Goal: Task Accomplishment & Management: Manage account settings

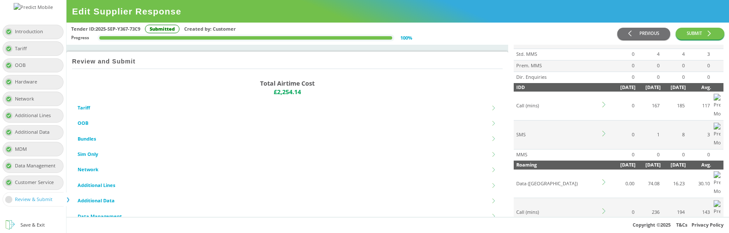
scroll to position [220, 0]
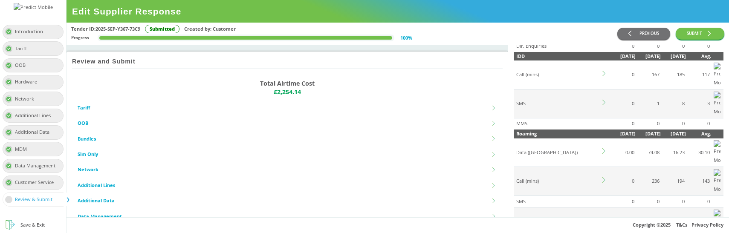
scroll to position [250, 0]
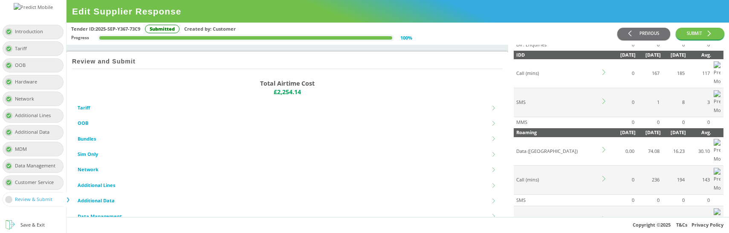
copy td "[GEOGRAPHIC_DATA]"
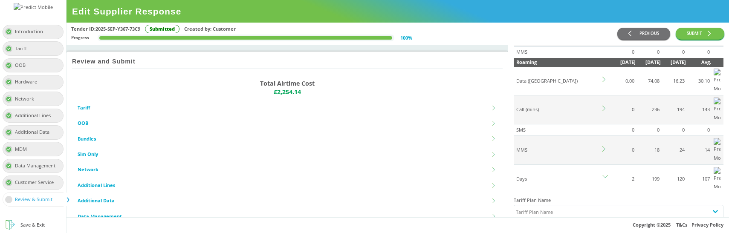
scroll to position [329, 0]
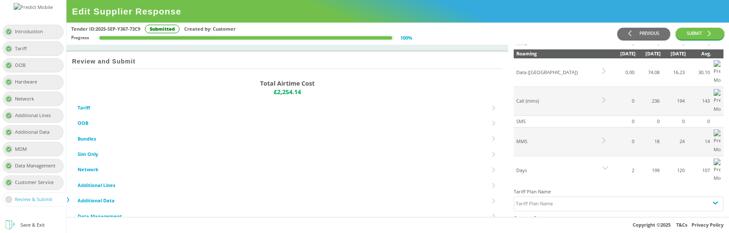
copy td "[GEOGRAPHIC_DATA]"
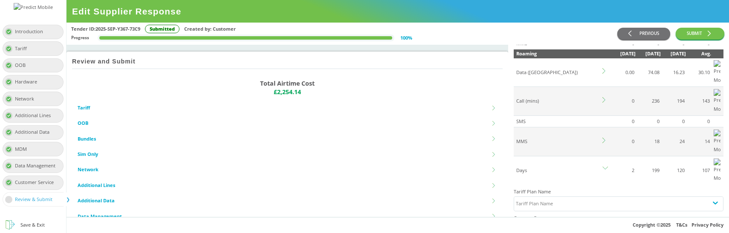
copy td "[GEOGRAPHIC_DATA]"
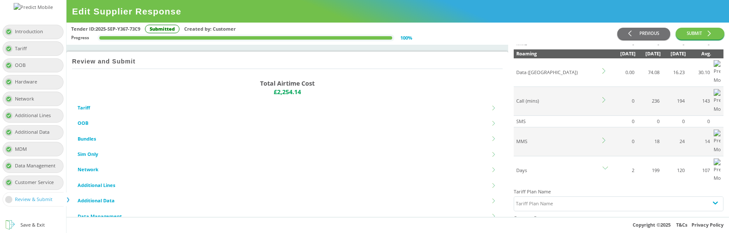
copy td "[GEOGRAPHIC_DATA]"
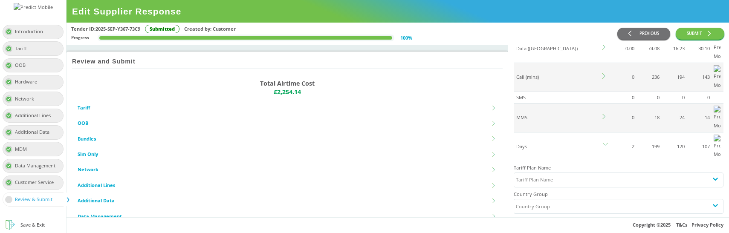
scroll to position [358, 0]
copy td "[GEOGRAPHIC_DATA]"
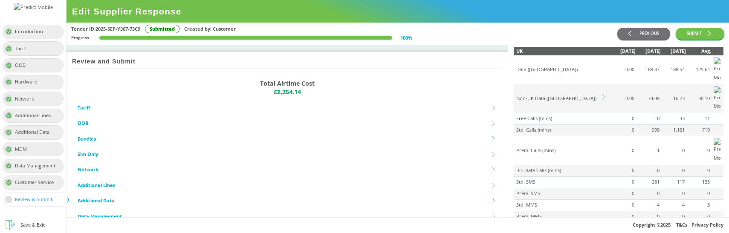
scroll to position [79, 0]
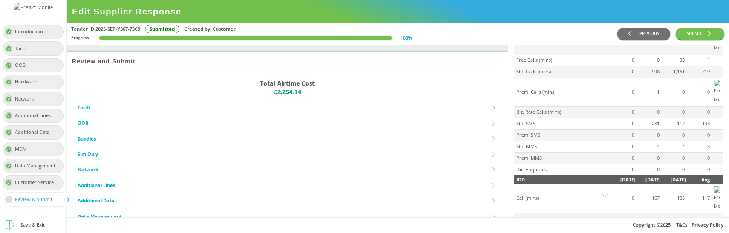
scroll to position [125, 0]
click at [604, 194] on icon at bounding box center [605, 197] width 6 height 6
click at [604, 223] on icon at bounding box center [605, 226] width 6 height 6
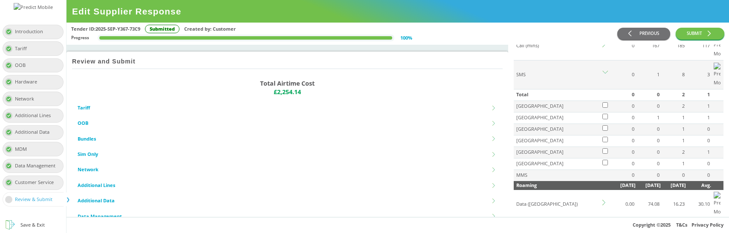
scroll to position [276, 0]
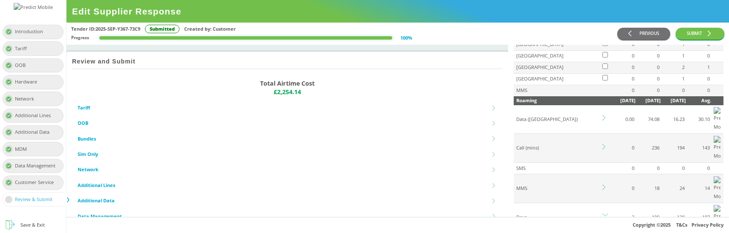
scroll to position [385, 0]
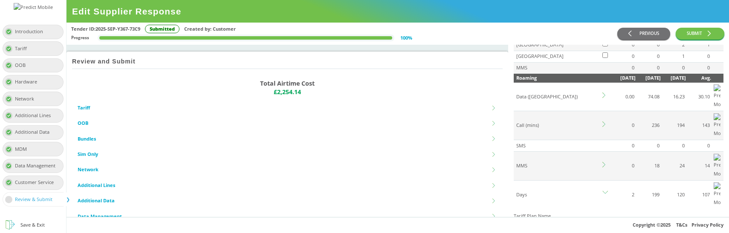
click at [555, 221] on div "Tariff Plan Name" at bounding box center [611, 228] width 194 height 14
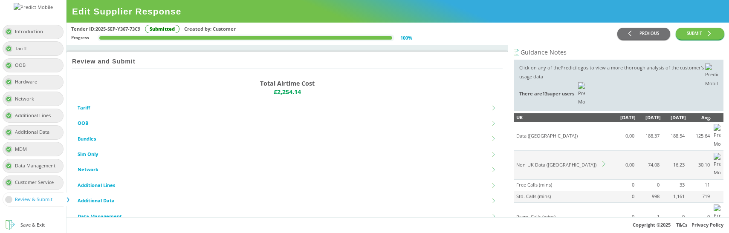
click at [468, 24] on div "Tender ID: 2025-SEP-Y367-73C9 Submitted Created by: Customer Progress 100 % PRE…" at bounding box center [397, 34] width 662 height 23
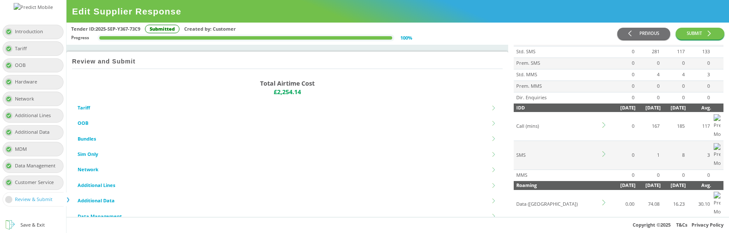
scroll to position [198, 0]
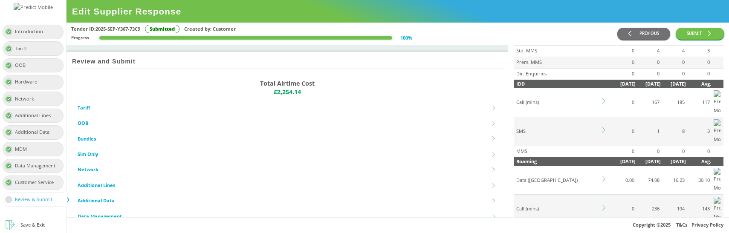
scroll to position [240, 0]
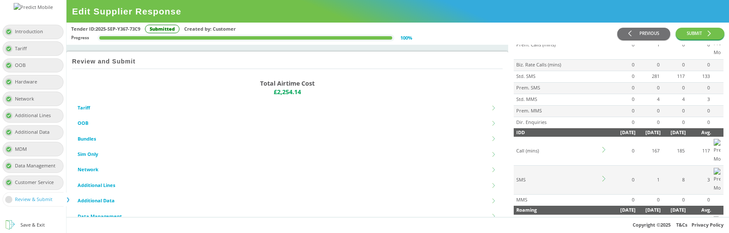
scroll to position [173, 0]
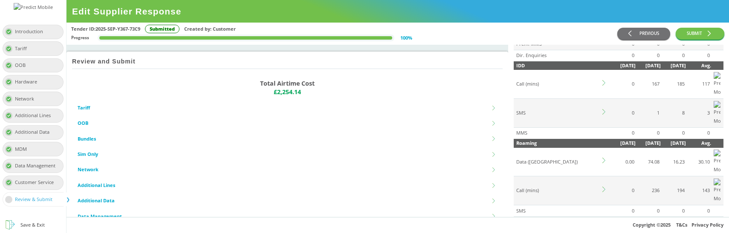
scroll to position [245, 0]
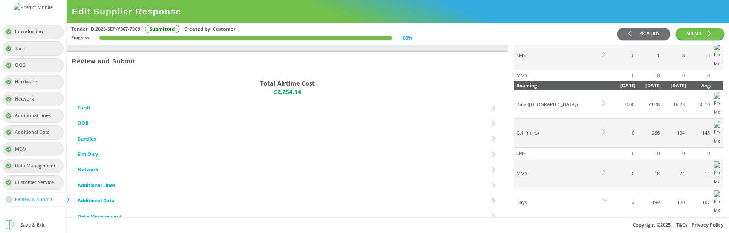
scroll to position [301, 0]
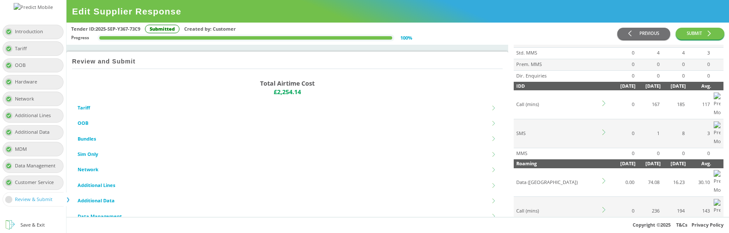
scroll to position [235, 0]
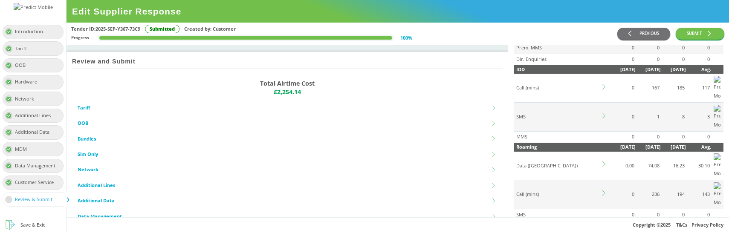
click at [458, 25] on div "Tender ID: 2025-SEP-Y367-73C9 Submitted Created by: Customer" at bounding box center [344, 29] width 546 height 9
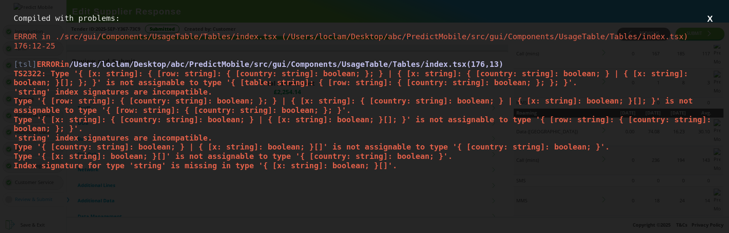
scroll to position [0, 0]
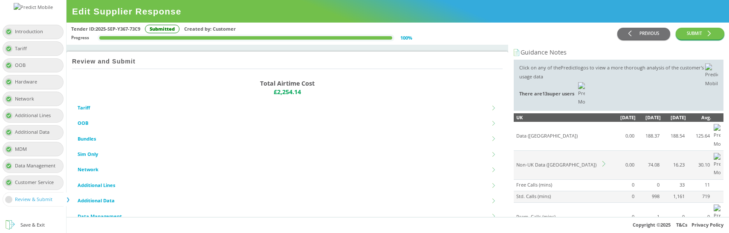
click at [602, 161] on icon at bounding box center [605, 164] width 6 height 6
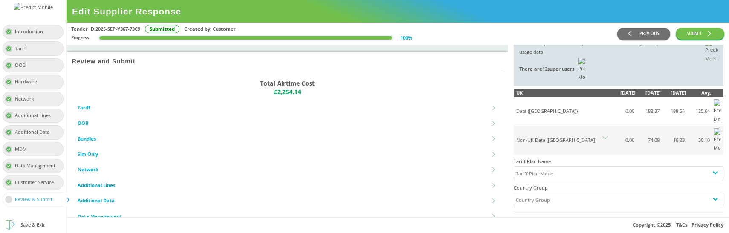
click at [604, 136] on icon at bounding box center [605, 137] width 6 height 3
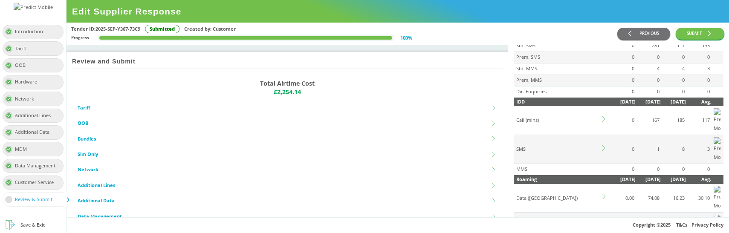
scroll to position [203, 0]
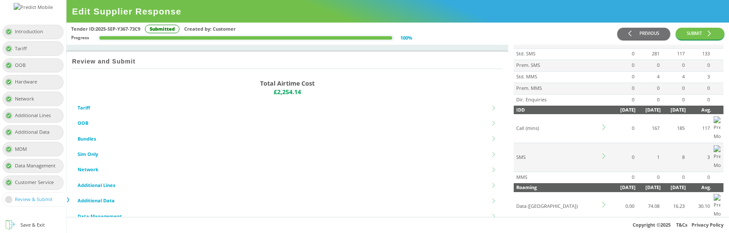
scroll to position [205, 0]
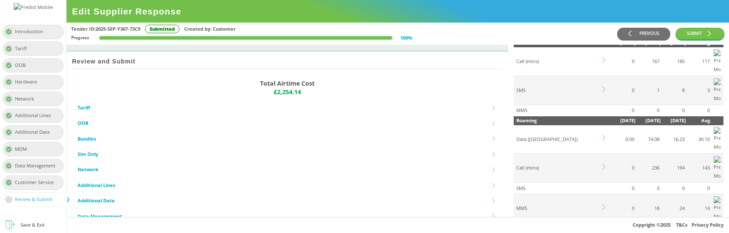
scroll to position [266, 0]
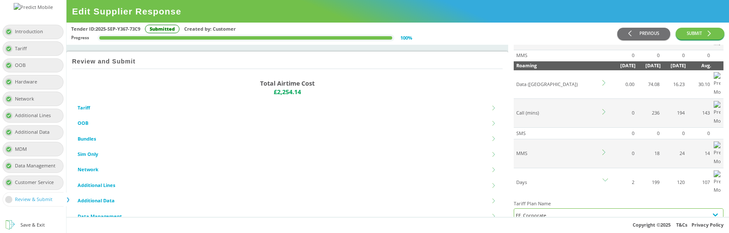
scroll to position [314, 0]
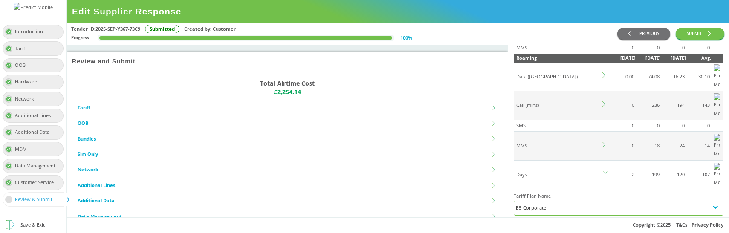
scroll to position [322, 0]
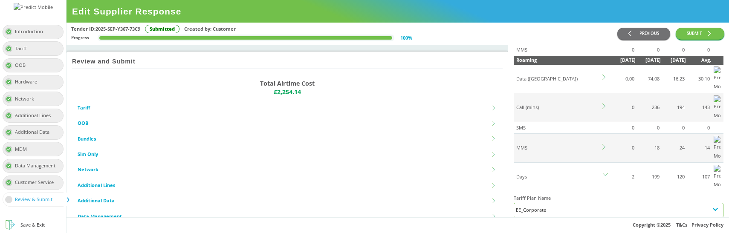
click at [553, 206] on div "EE_Corporate" at bounding box center [618, 210] width 205 height 9
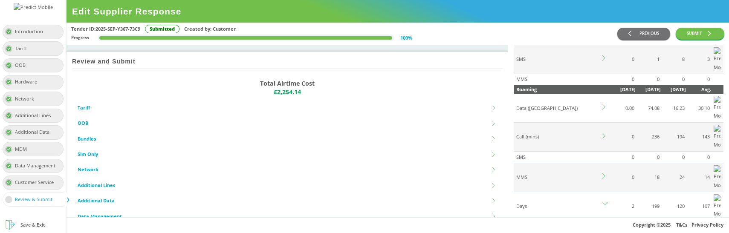
scroll to position [292, 0]
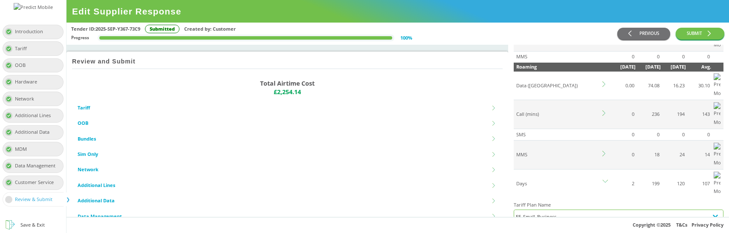
scroll to position [322, 0]
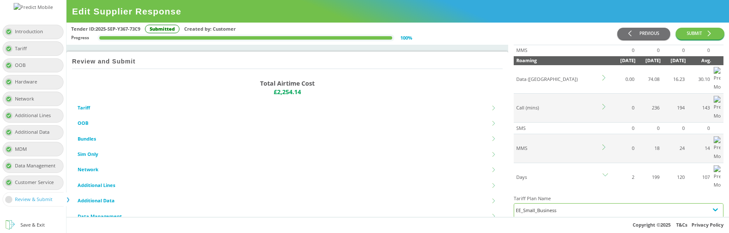
click at [547, 233] on div "EE_Small_Business" at bounding box center [618, 237] width 205 height 9
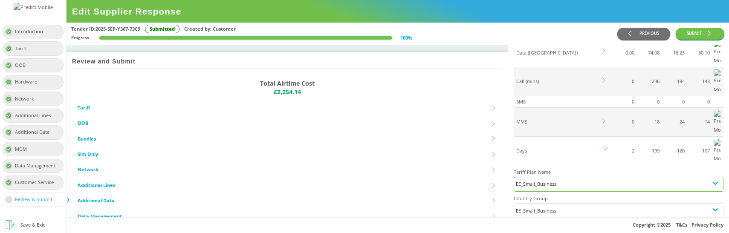
scroll to position [361, 0]
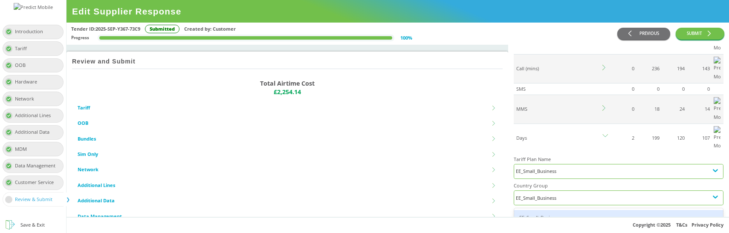
click at [544, 210] on div "EE_Small_Business" at bounding box center [618, 218] width 209 height 16
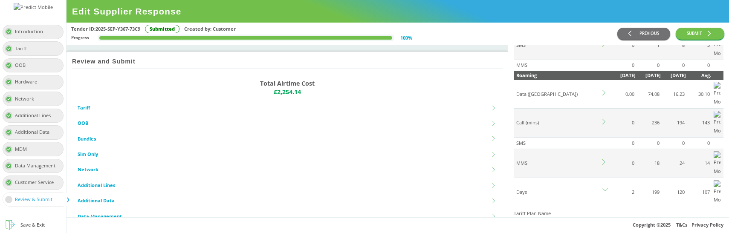
scroll to position [296, 0]
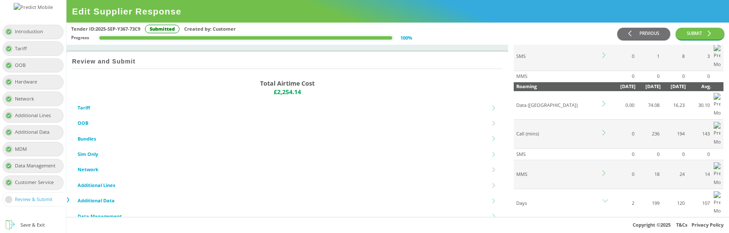
click at [538, 232] on div "EE_Small_Business" at bounding box center [618, 236] width 205 height 9
click at [544, 232] on div "EE_Corporate" at bounding box center [618, 236] width 205 height 9
click at [453, 40] on div "Tender ID: 2025-SEP-Y367-73C9 Submitted Created by: Customer Progress 100 %" at bounding box center [344, 34] width 546 height 18
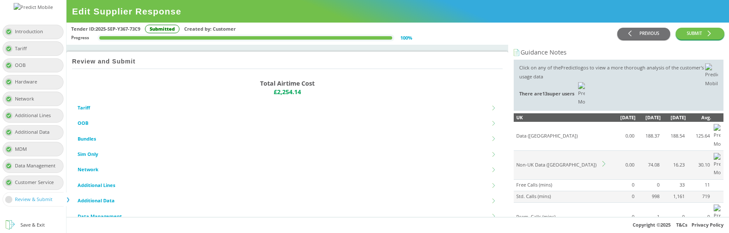
scroll to position [183, 0]
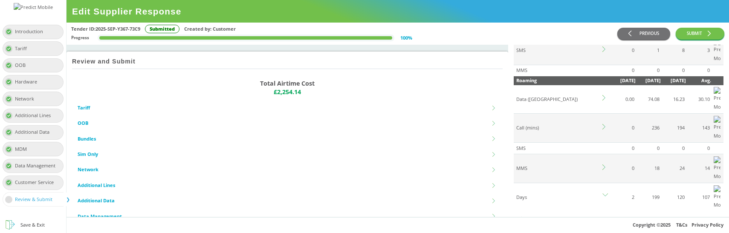
scroll to position [305, 0]
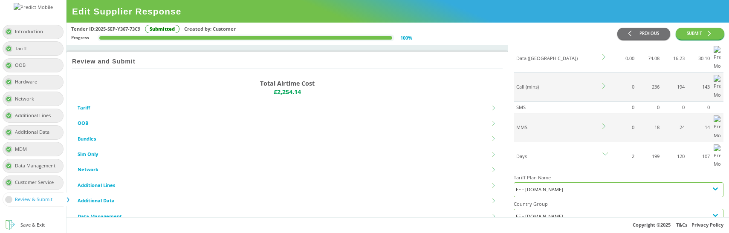
scroll to position [326, 0]
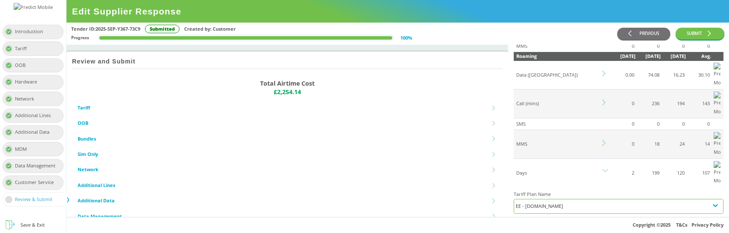
click at [544, 199] on div "EE - [DOMAIN_NAME]" at bounding box center [611, 206] width 194 height 14
click at [542, 219] on div "EE_Corporate" at bounding box center [618, 227] width 209 height 16
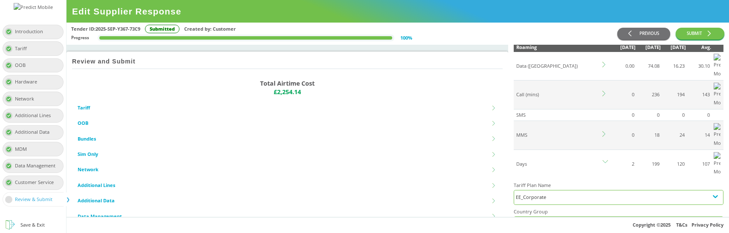
scroll to position [303, 0]
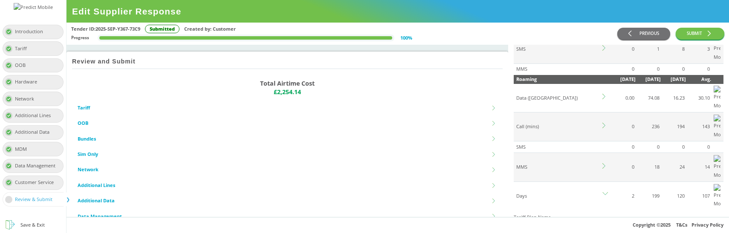
click at [569, 225] on div "EE_Corporate" at bounding box center [618, 229] width 205 height 9
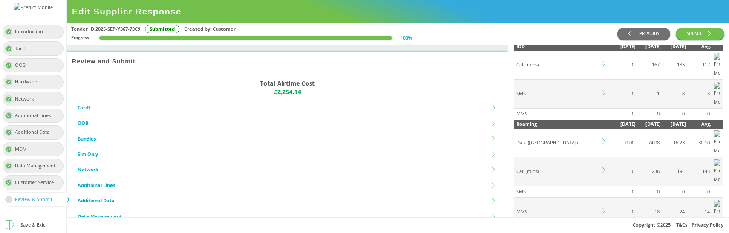
scroll to position [258, 0]
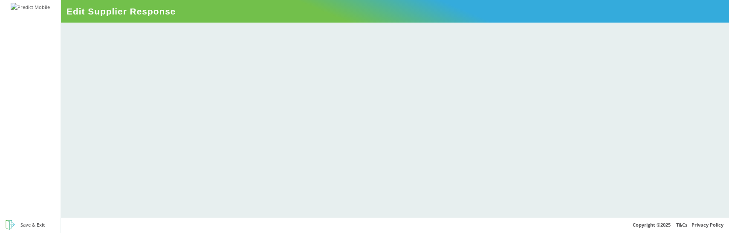
click at [420, 88] on div at bounding box center [395, 120] width 668 height 195
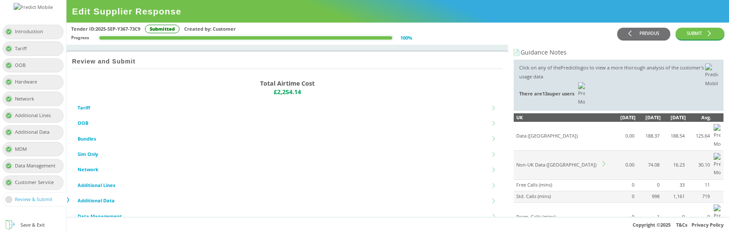
click at [603, 161] on icon at bounding box center [605, 164] width 6 height 6
click at [604, 161] on icon at bounding box center [605, 164] width 6 height 6
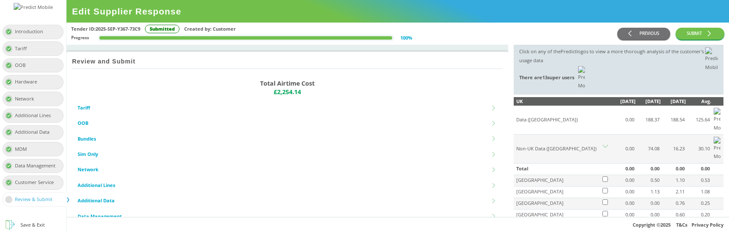
scroll to position [16, 0]
click at [607, 145] on icon at bounding box center [605, 146] width 6 height 3
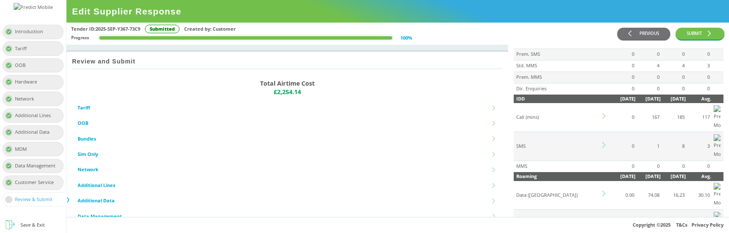
scroll to position [212, 0]
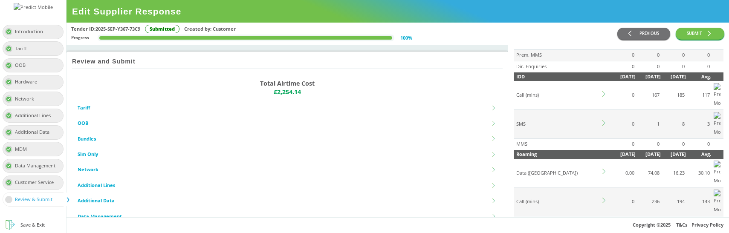
scroll to position [237, 0]
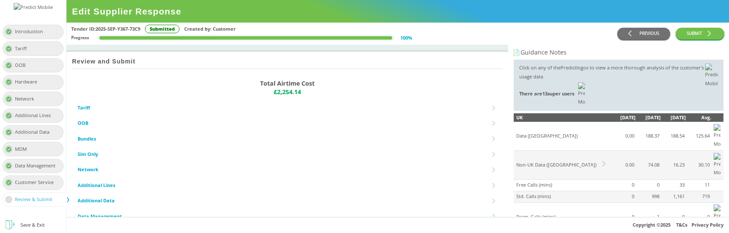
click at [604, 161] on icon at bounding box center [605, 164] width 6 height 6
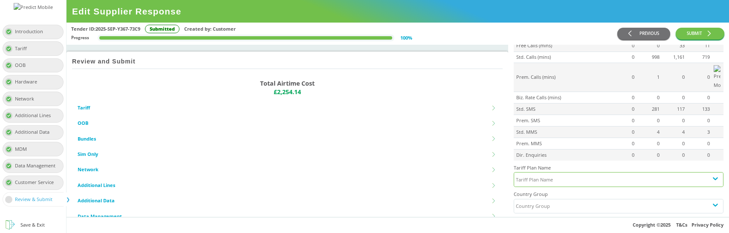
scroll to position [403, 0]
click at [563, 173] on div "Tariff Plan Name" at bounding box center [611, 180] width 194 height 14
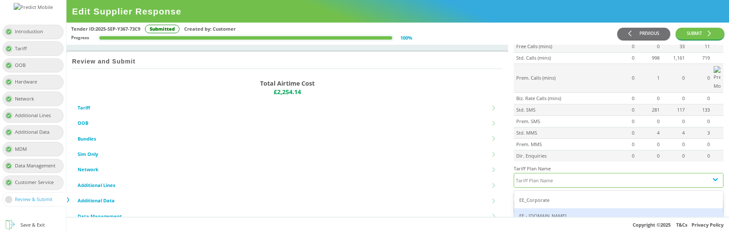
click at [554, 208] on div "EE - Plan.com" at bounding box center [618, 216] width 209 height 16
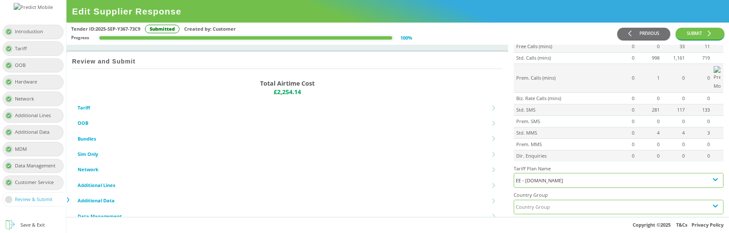
click at [561, 200] on div "Country Group" at bounding box center [611, 207] width 194 height 14
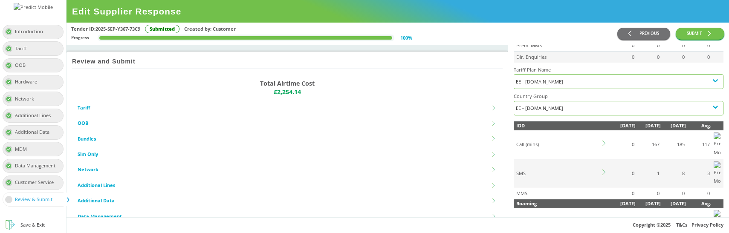
scroll to position [504, 0]
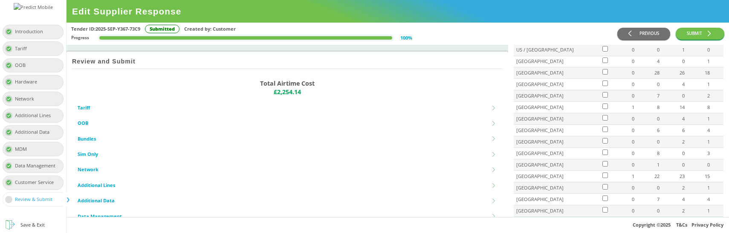
scroll to position [854, 0]
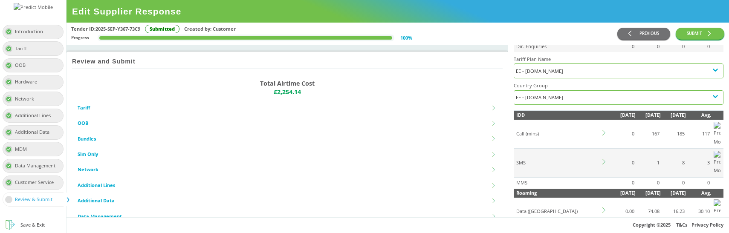
scroll to position [509, 0]
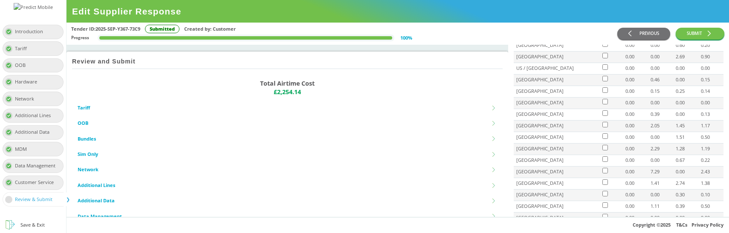
scroll to position [0, 0]
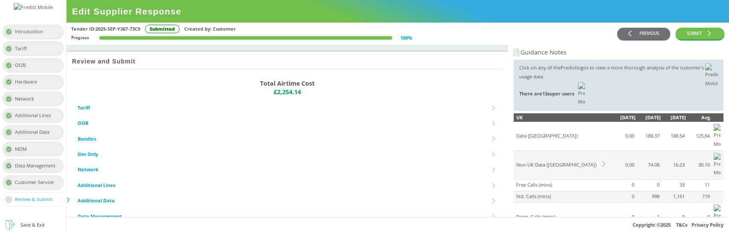
scroll to position [230, 0]
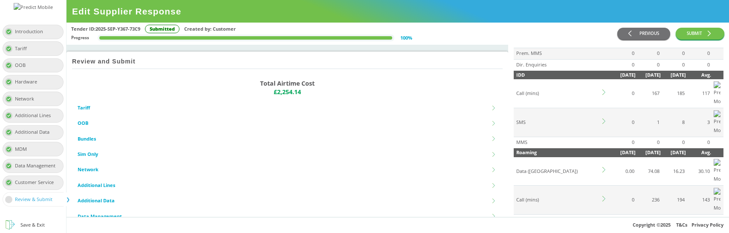
click at [603, 196] on icon at bounding box center [605, 199] width 6 height 6
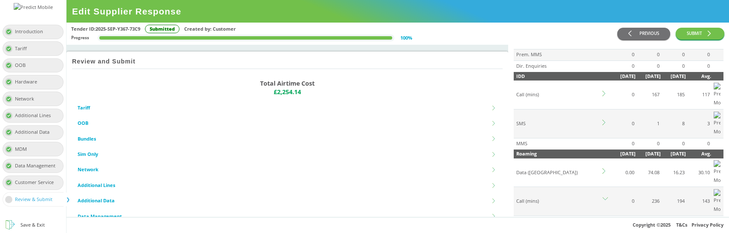
scroll to position [220, 0]
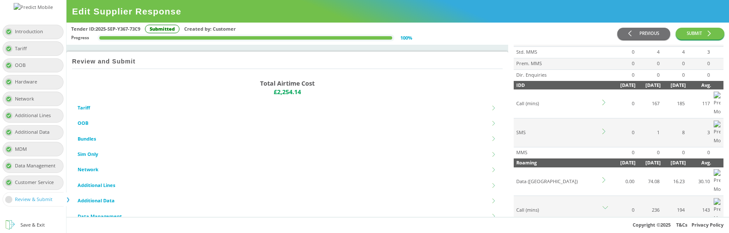
click at [603, 206] on icon at bounding box center [605, 209] width 6 height 6
click at [603, 177] on icon at bounding box center [605, 180] width 6 height 6
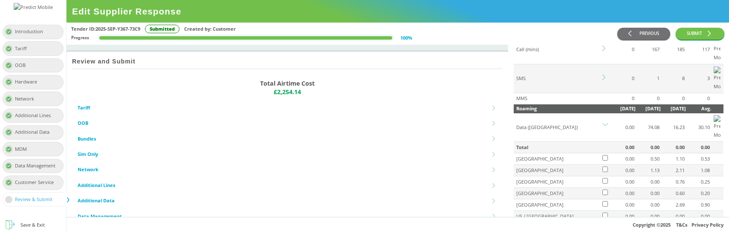
scroll to position [203, 0]
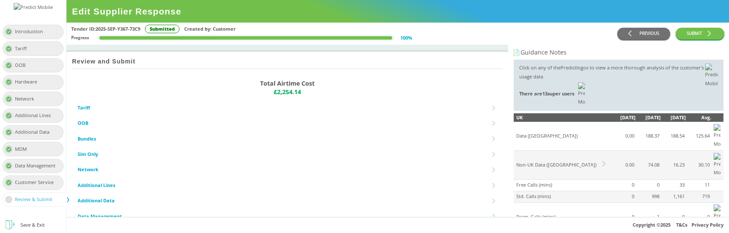
click at [604, 161] on icon at bounding box center [603, 164] width 3 height 6
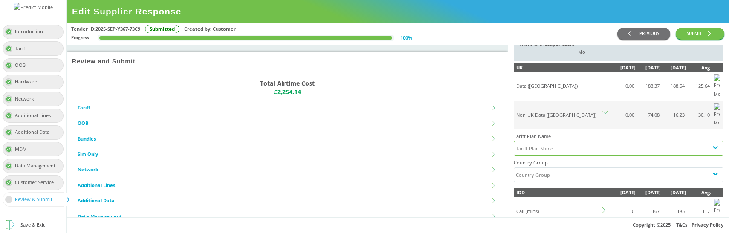
scroll to position [48, 0]
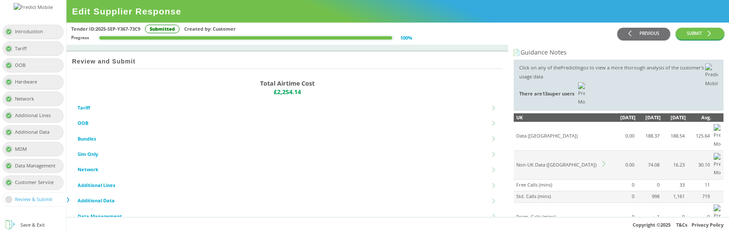
click at [604, 161] on icon at bounding box center [603, 164] width 3 height 6
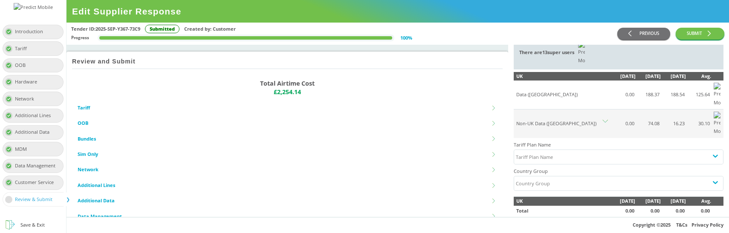
click at [559, 141] on h4 "Tariff Plan Name" at bounding box center [619, 145] width 210 height 9
click at [553, 150] on div "Tariff Plan Name" at bounding box center [611, 157] width 194 height 14
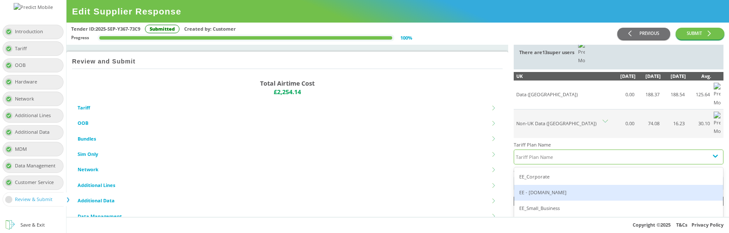
click at [542, 185] on div "EE - [DOMAIN_NAME]" at bounding box center [618, 193] width 209 height 16
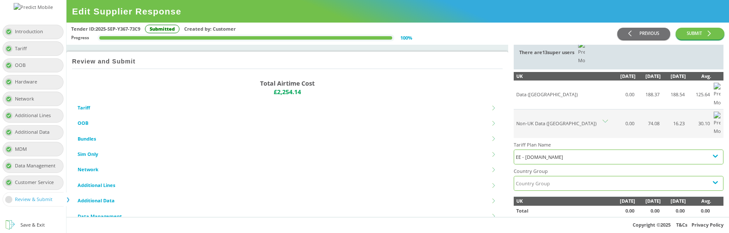
click at [562, 176] on div "Country Group" at bounding box center [611, 183] width 194 height 14
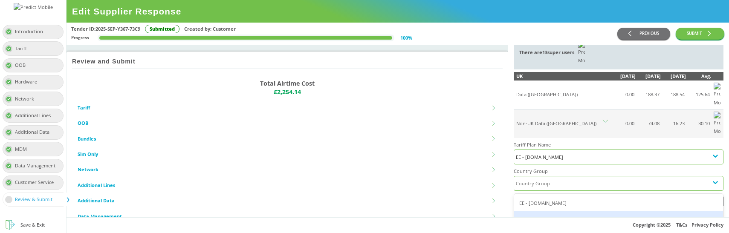
click at [547, 211] on div "EE - [DOMAIN_NAME]" at bounding box center [618, 219] width 209 height 16
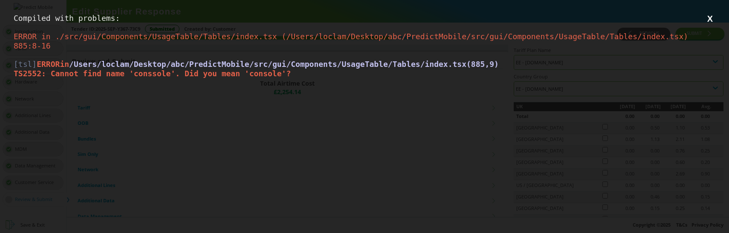
scroll to position [0, 0]
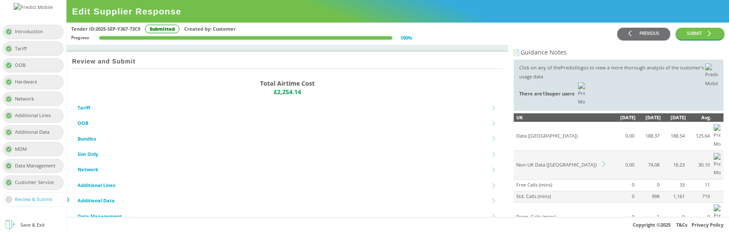
click at [605, 161] on icon at bounding box center [603, 164] width 3 height 6
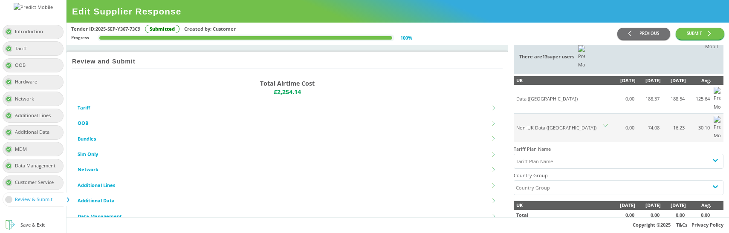
scroll to position [37, 0]
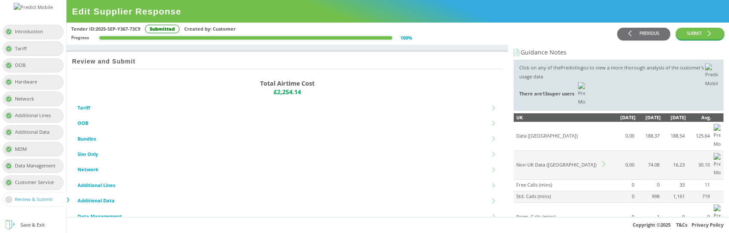
click at [603, 161] on icon at bounding box center [605, 164] width 6 height 6
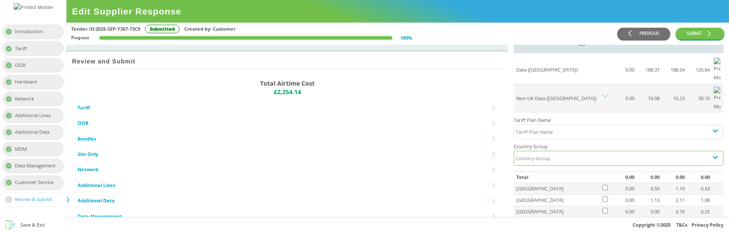
scroll to position [61, 0]
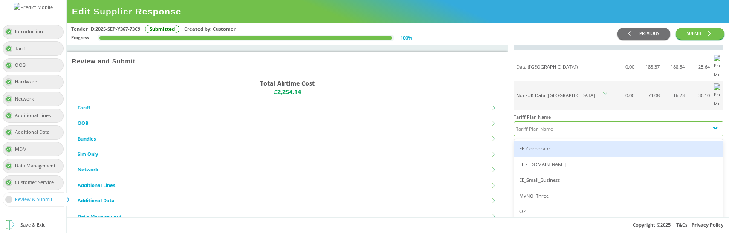
click at [570, 122] on div "Tariff Plan Name" at bounding box center [611, 129] width 194 height 14
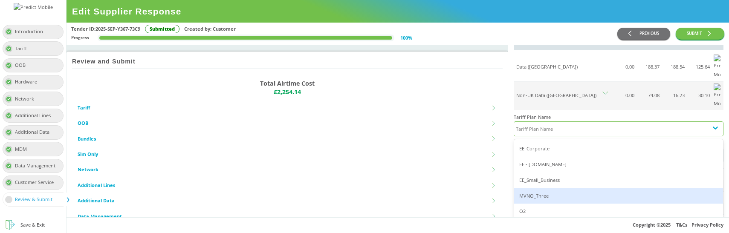
click at [539, 188] on div "MVNO_Three" at bounding box center [618, 196] width 209 height 16
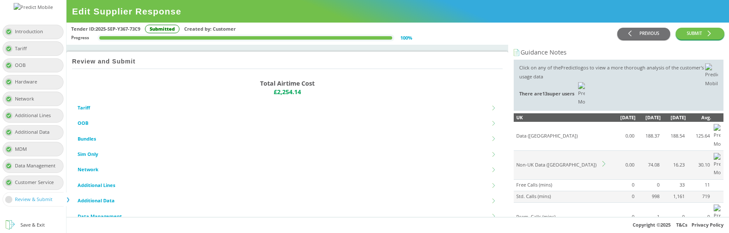
click at [607, 161] on icon at bounding box center [605, 164] width 6 height 6
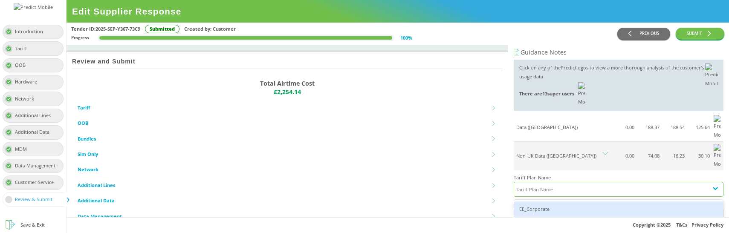
click at [569, 182] on div "Tariff Plan Name" at bounding box center [611, 189] width 194 height 14
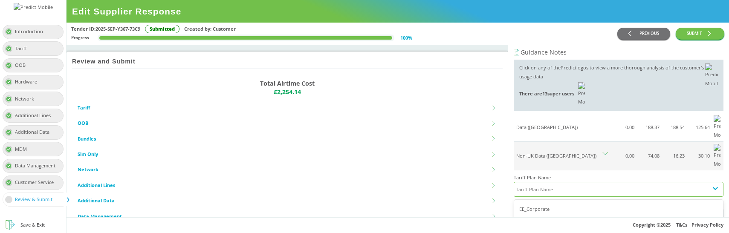
click at [551, 217] on div "EE - [DOMAIN_NAME]" at bounding box center [618, 225] width 209 height 16
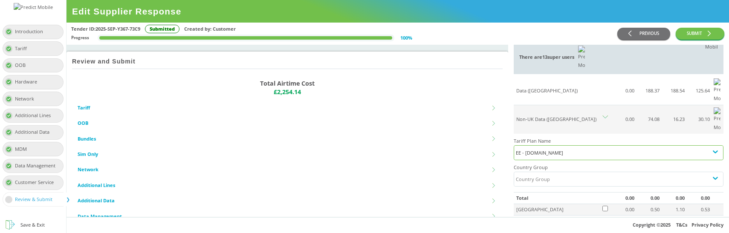
scroll to position [45, 0]
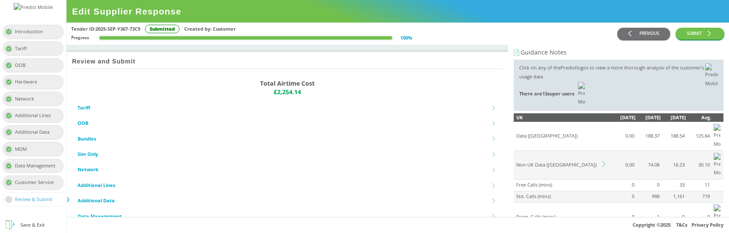
click at [605, 161] on icon at bounding box center [605, 164] width 6 height 6
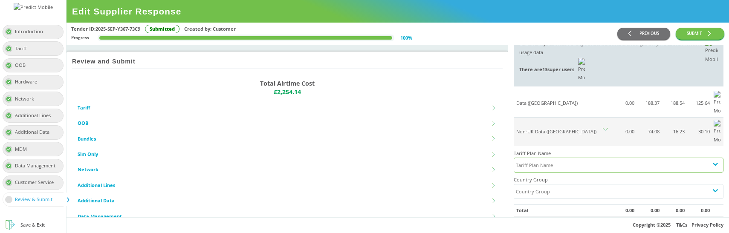
scroll to position [36, 0]
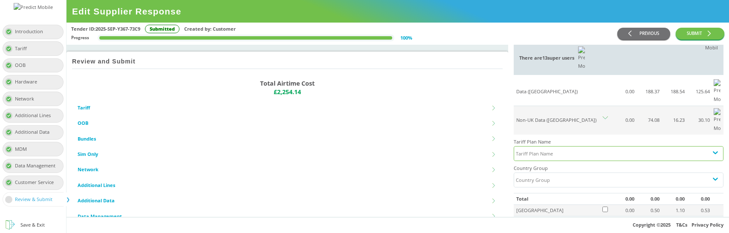
click at [558, 147] on div "Tariff Plan Name" at bounding box center [611, 154] width 194 height 14
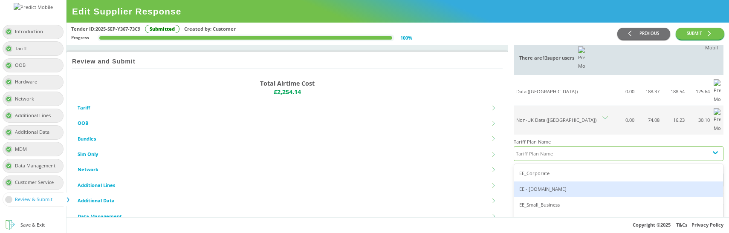
click at [543, 182] on div "EE - [DOMAIN_NAME]" at bounding box center [618, 190] width 209 height 16
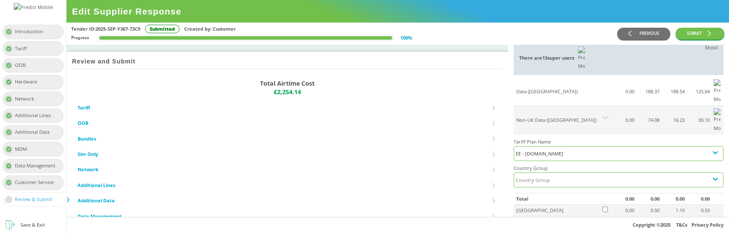
click at [566, 173] on div "Country Group" at bounding box center [611, 180] width 194 height 14
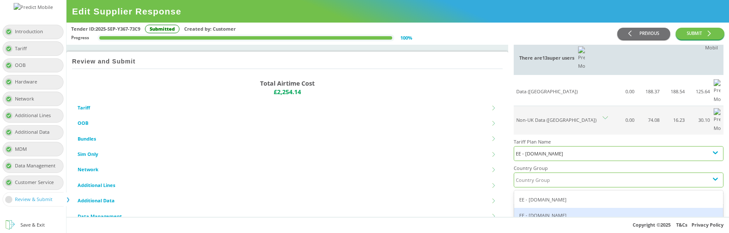
click at [552, 208] on div "EE - Plan.com" at bounding box center [618, 216] width 209 height 16
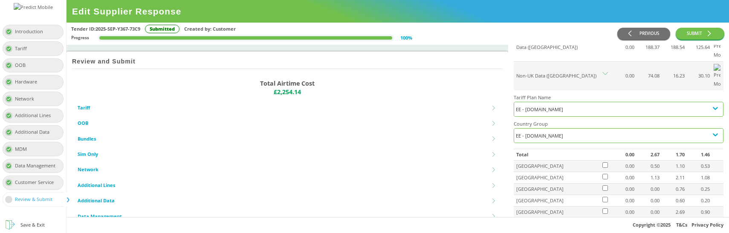
scroll to position [72, 0]
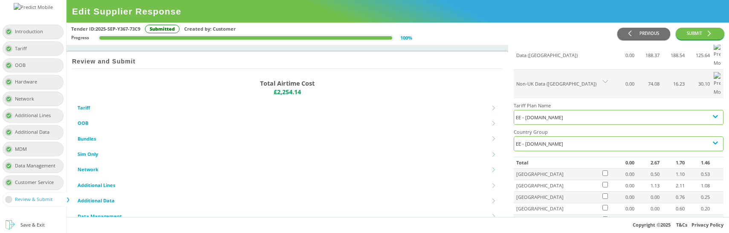
click at [558, 139] on div "EE - Plan.com" at bounding box center [618, 143] width 205 height 9
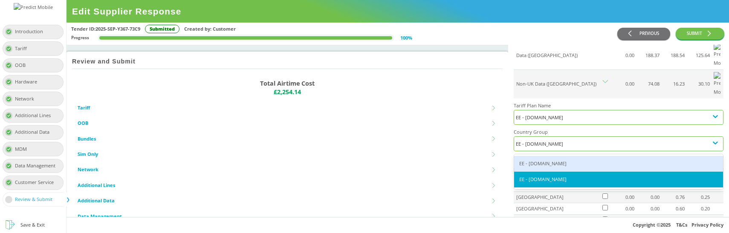
click at [542, 156] on div "EE - Plan.com" at bounding box center [618, 164] width 209 height 16
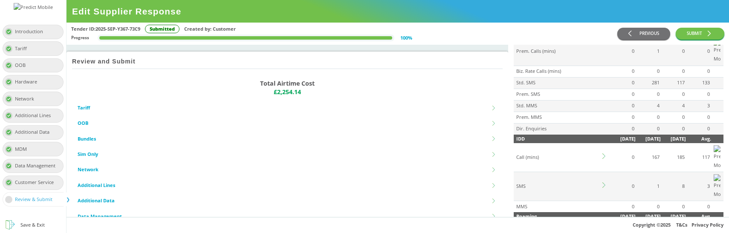
scroll to position [487, 0]
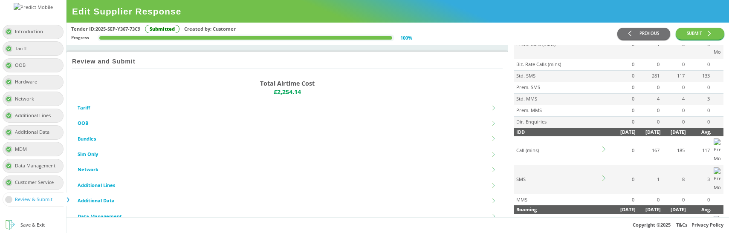
click at [604, 225] on icon at bounding box center [603, 228] width 3 height 6
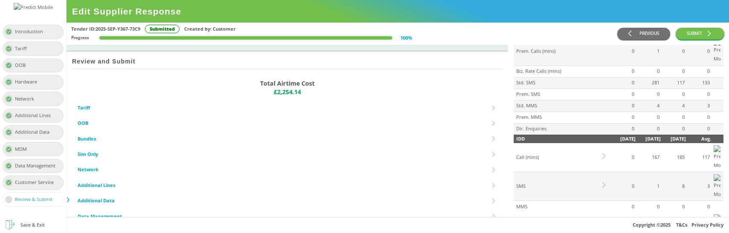
scroll to position [480, 0]
click at [607, 223] on icon at bounding box center [605, 226] width 6 height 6
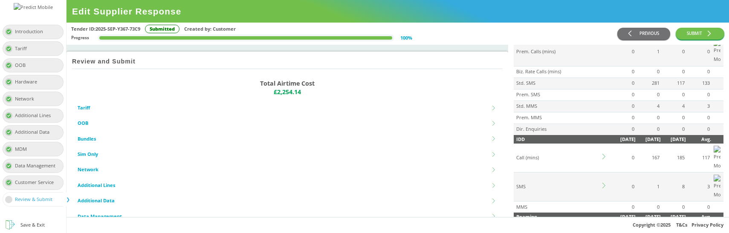
click at [607, 222] on td at bounding box center [605, 236] width 9 height 29
click at [604, 231] on icon at bounding box center [605, 234] width 6 height 6
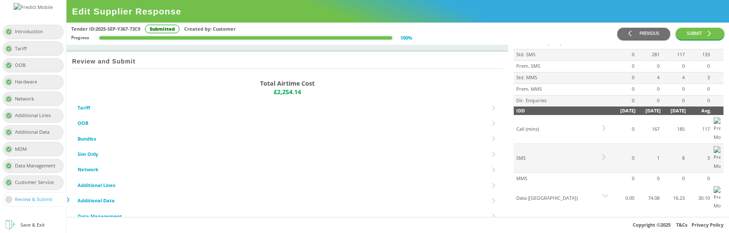
scroll to position [491, 0]
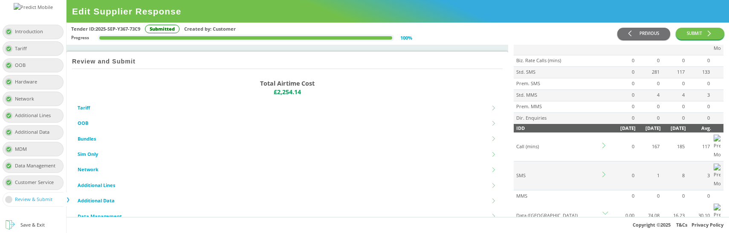
click at [605, 212] on icon at bounding box center [605, 215] width 6 height 6
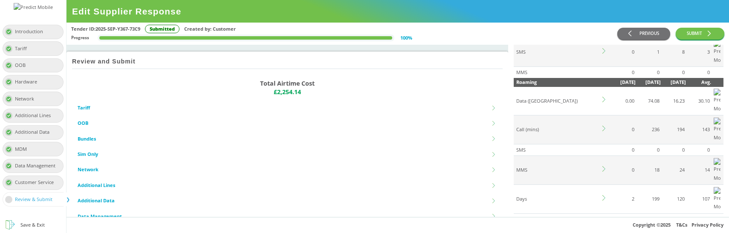
scroll to position [518, 0]
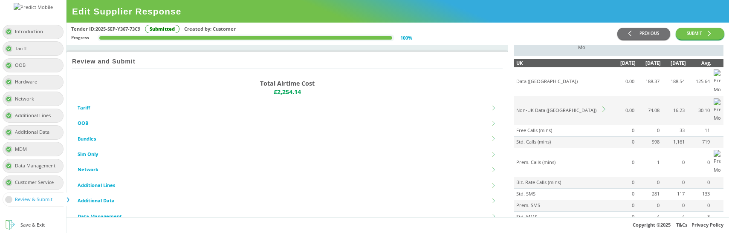
scroll to position [58, 0]
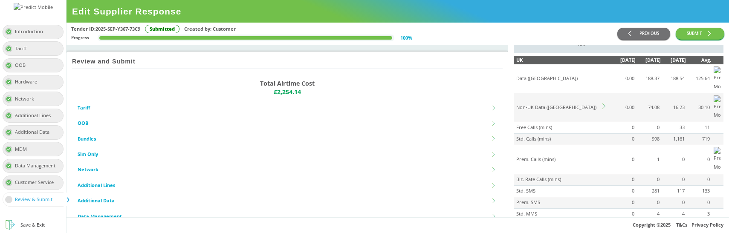
click at [601, 93] on td "Non-UK Data ([GEOGRAPHIC_DATA])" at bounding box center [557, 107] width 87 height 29
click at [603, 104] on icon at bounding box center [605, 107] width 6 height 6
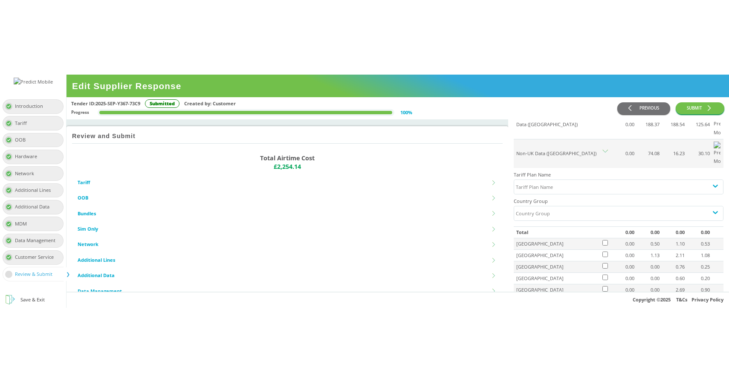
scroll to position [85, 0]
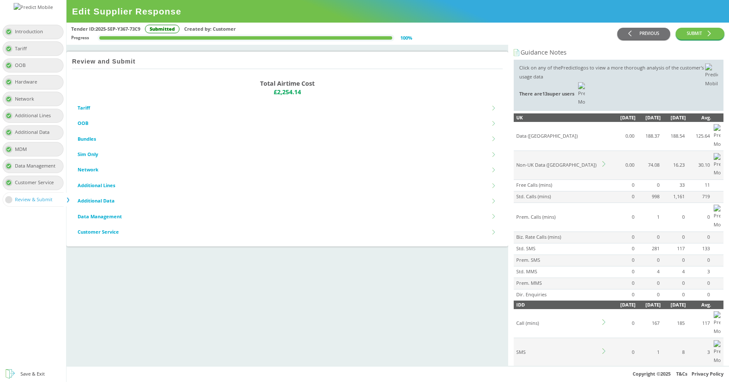
click at [605, 161] on icon at bounding box center [605, 164] width 6 height 6
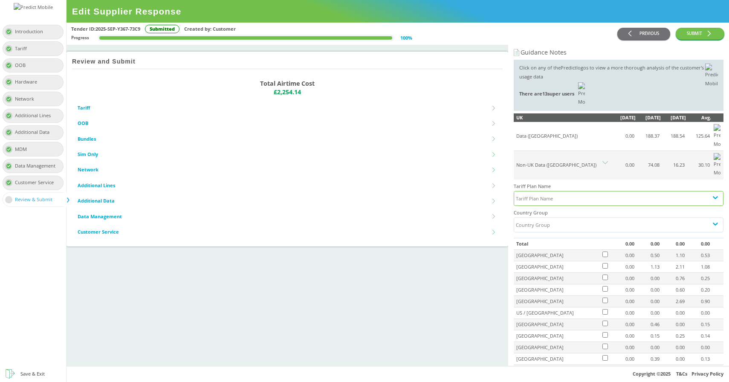
click at [578, 191] on div "Tariff Plan Name" at bounding box center [611, 198] width 194 height 14
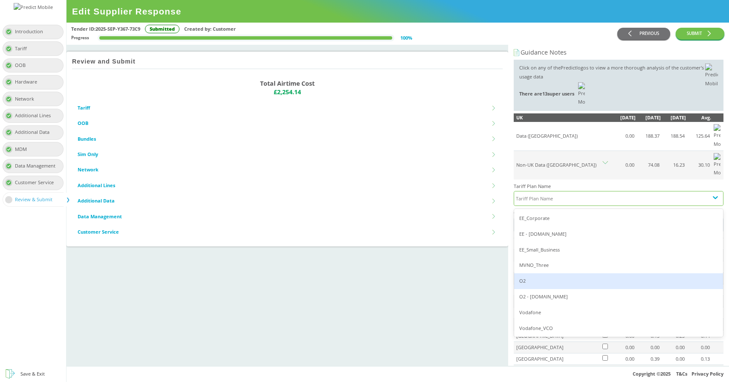
click at [548, 273] on div "O2" at bounding box center [618, 281] width 209 height 16
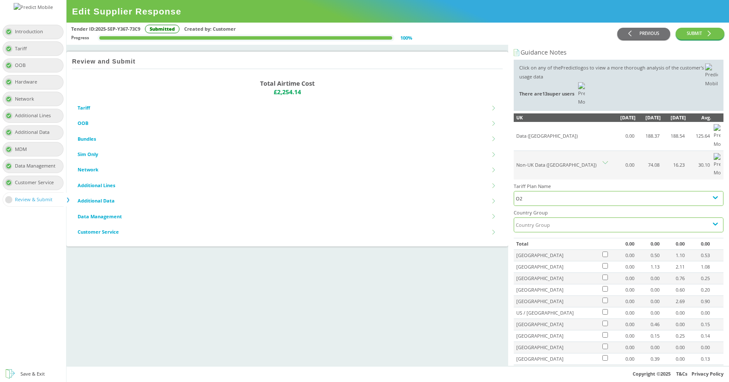
click at [562, 218] on div "Country Group" at bounding box center [611, 225] width 194 height 14
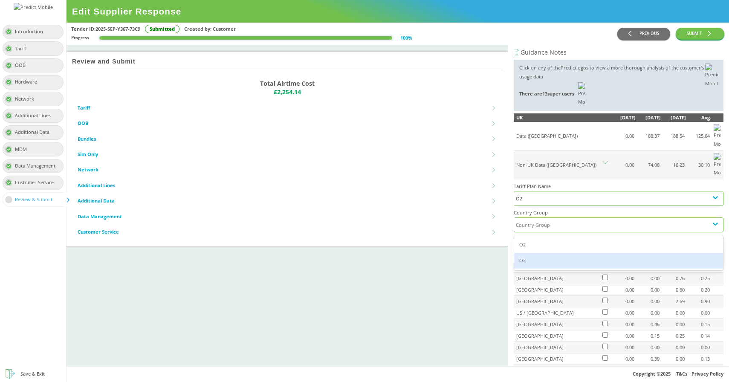
click at [546, 253] on div "O2" at bounding box center [618, 261] width 209 height 16
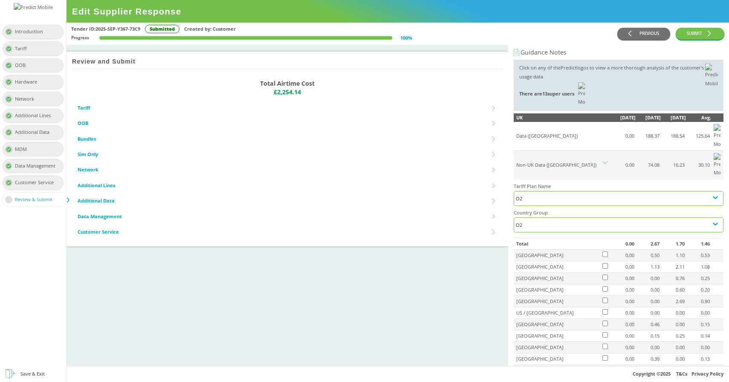
scroll to position [22, 0]
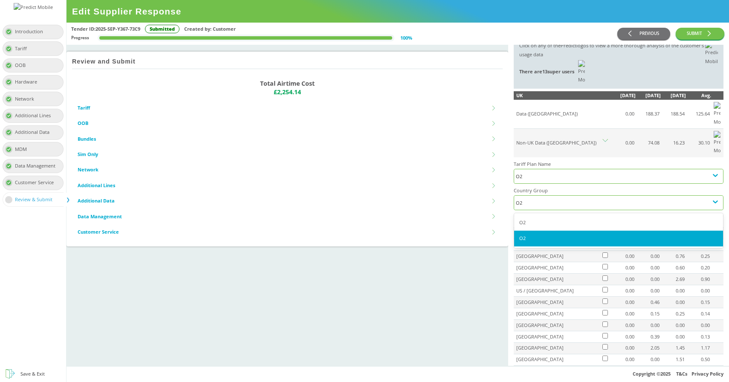
click at [554, 198] on div "O2" at bounding box center [618, 202] width 205 height 9
click at [538, 215] on div "O2" at bounding box center [618, 223] width 209 height 16
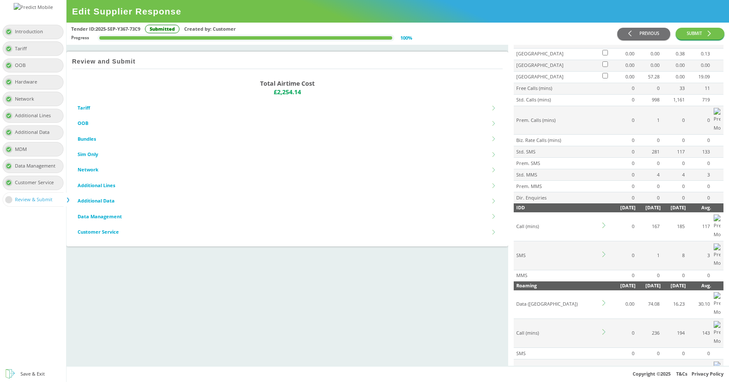
scroll to position [443, 0]
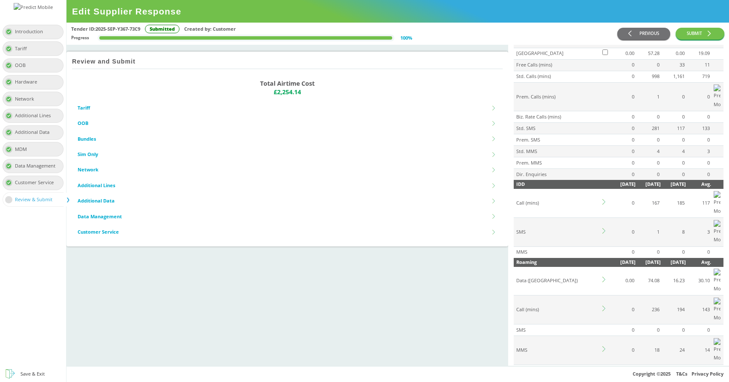
click at [603, 228] on icon at bounding box center [605, 231] width 6 height 6
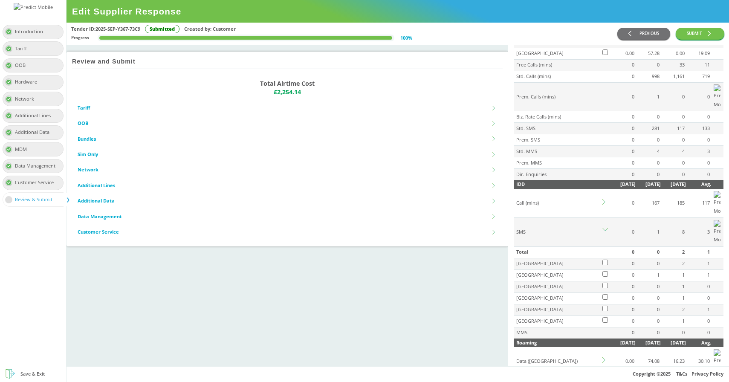
click at [605, 281] on td at bounding box center [605, 287] width 9 height 12
click at [607, 228] on icon at bounding box center [605, 231] width 6 height 6
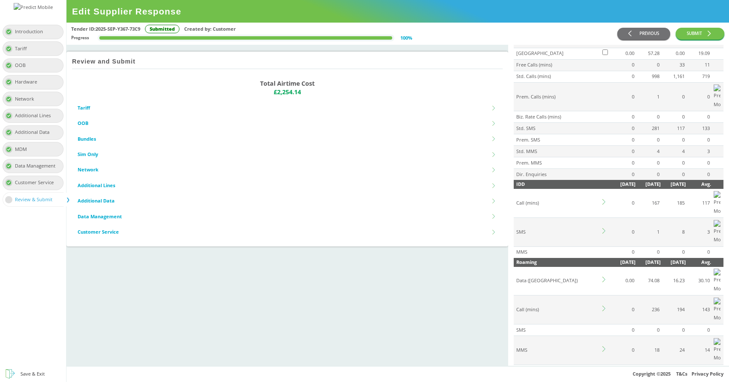
click at [605, 199] on icon at bounding box center [605, 202] width 6 height 6
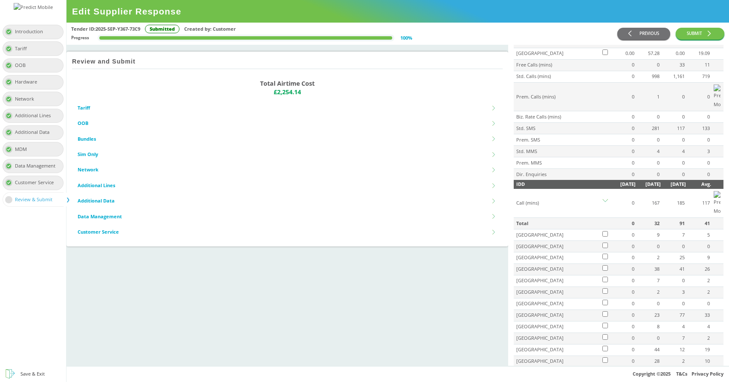
click at [604, 199] on icon at bounding box center [605, 202] width 6 height 6
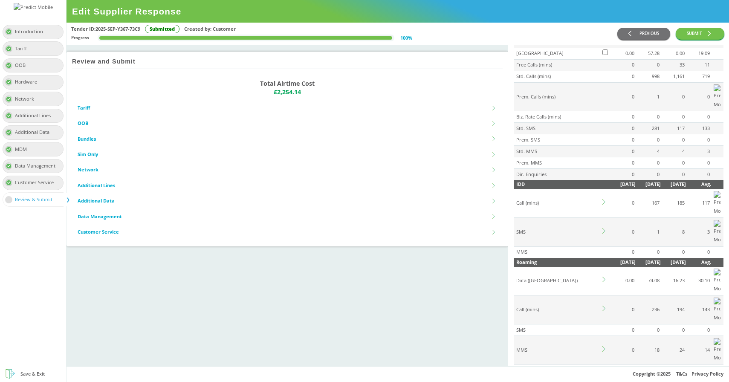
scroll to position [474, 0]
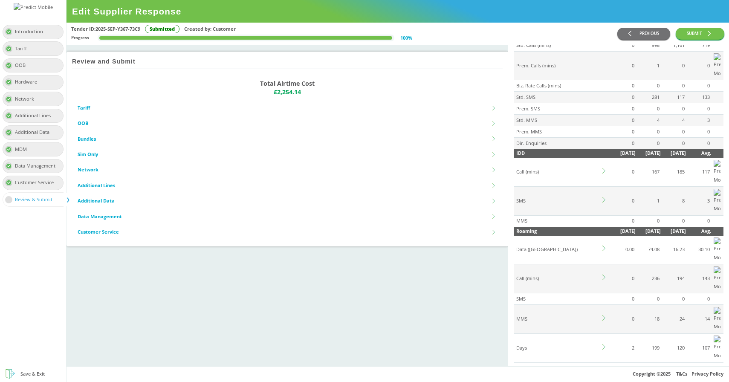
click at [604, 246] on icon at bounding box center [605, 249] width 6 height 6
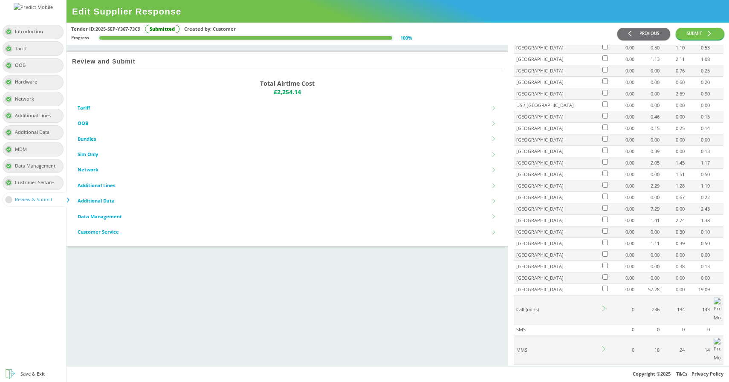
scroll to position [767, 0]
click at [603, 374] on icon at bounding box center [605, 377] width 6 height 6
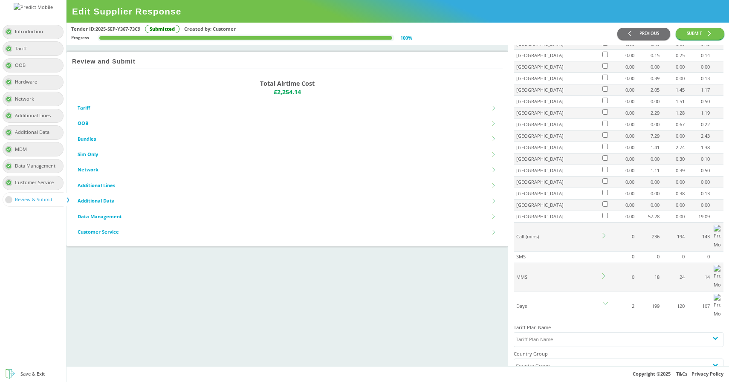
scroll to position [833, 0]
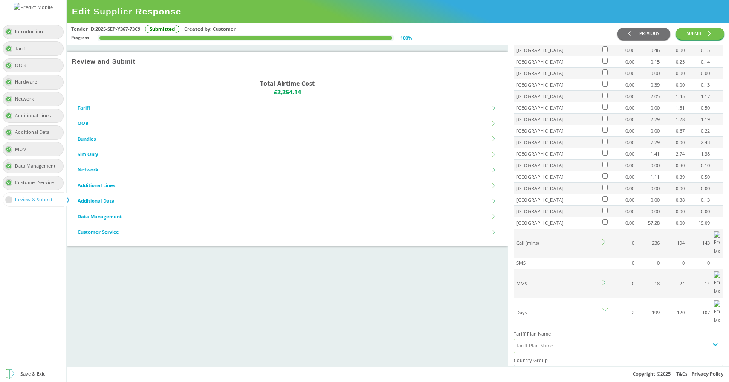
click at [563, 339] on div "Tariff Plan Name" at bounding box center [611, 346] width 194 height 14
click at [568, 365] on div "Country Group" at bounding box center [611, 372] width 194 height 14
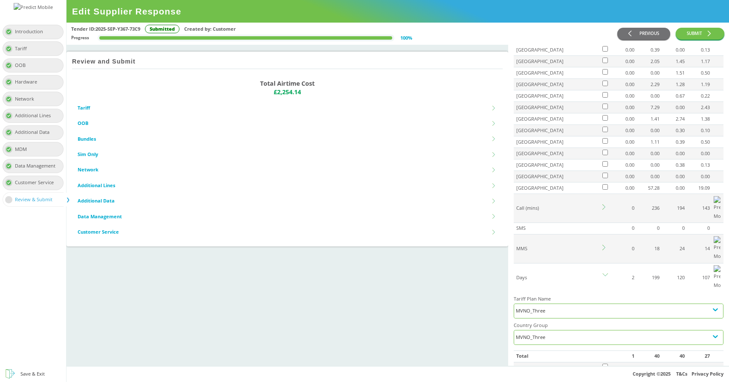
scroll to position [875, 0]
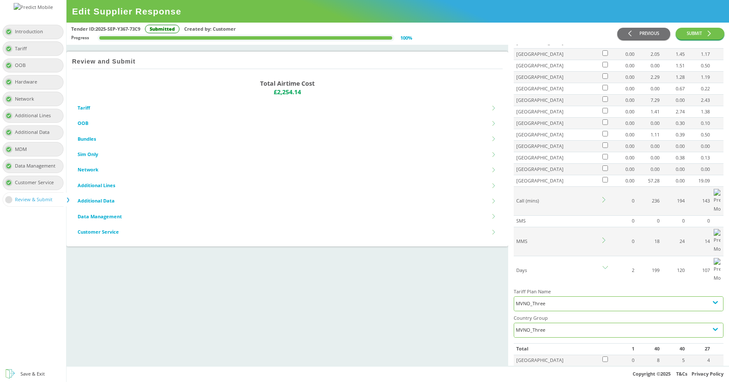
click at [549, 299] on div "MVNO_Three" at bounding box center [618, 303] width 205 height 9
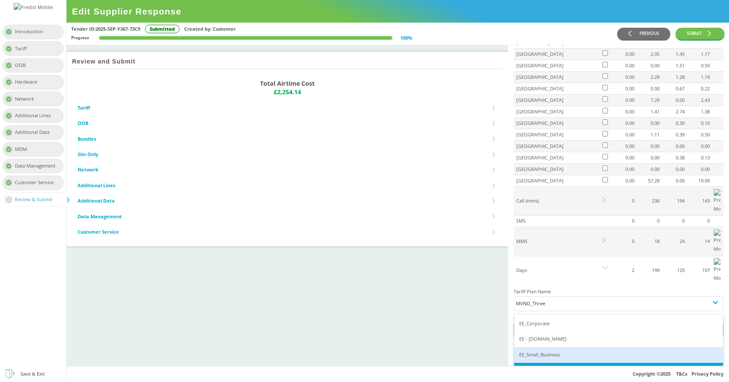
click at [444, 289] on div "Review and Submit Total Airtime Cost £2,254.14 Tariff Tariff name Automate grou…" at bounding box center [287, 205] width 442 height 321
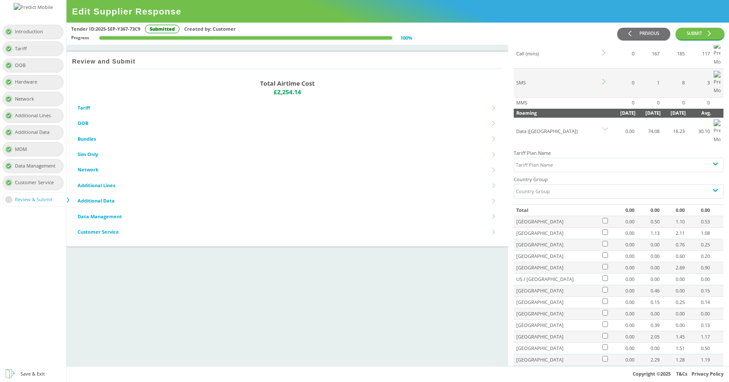
scroll to position [447, 0]
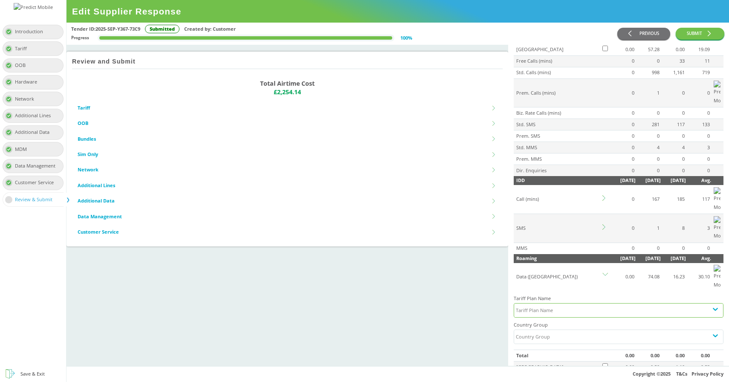
click at [565, 304] on div "Tariff Plan Name" at bounding box center [611, 311] width 194 height 14
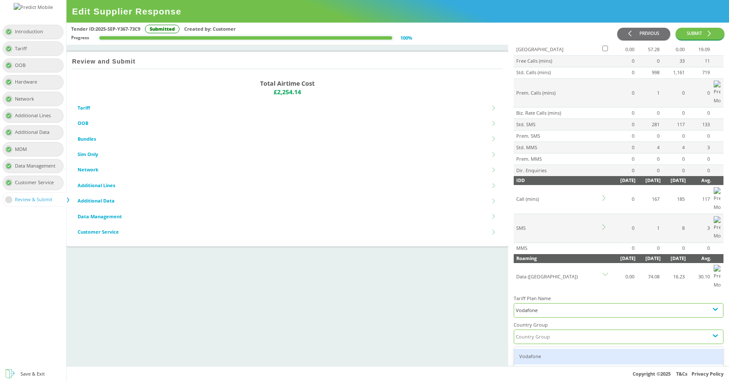
click at [566, 330] on div "Country Group" at bounding box center [611, 337] width 194 height 14
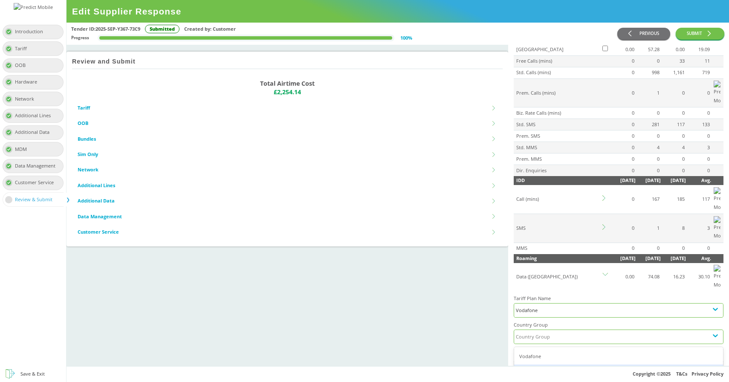
click at [543, 364] on div "Vodafone" at bounding box center [618, 372] width 209 height 16
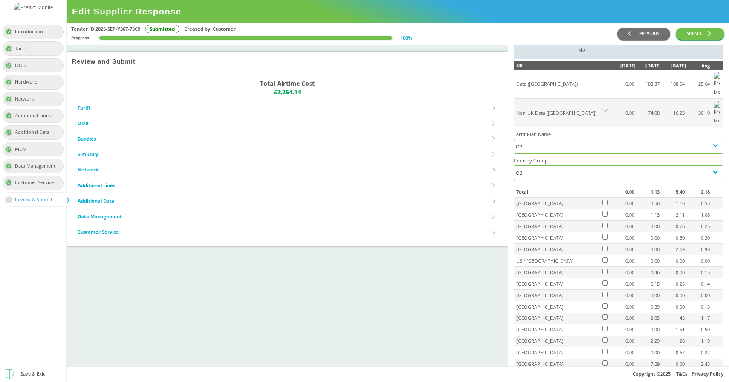
scroll to position [0, 0]
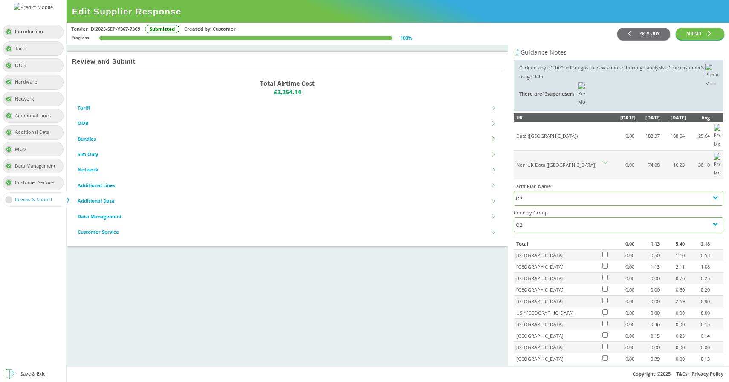
click at [607, 161] on icon at bounding box center [605, 162] width 6 height 3
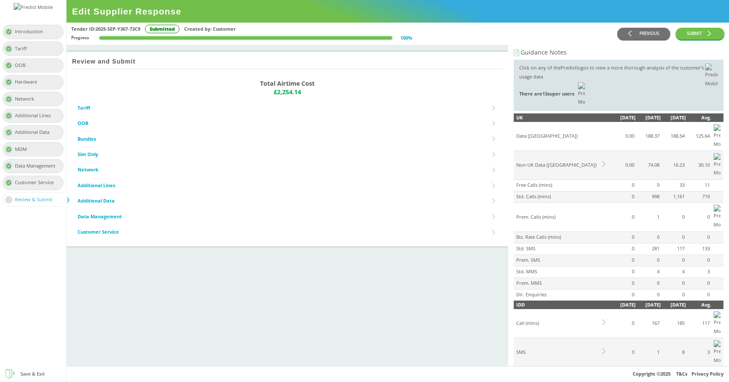
click at [605, 161] on icon at bounding box center [605, 164] width 6 height 6
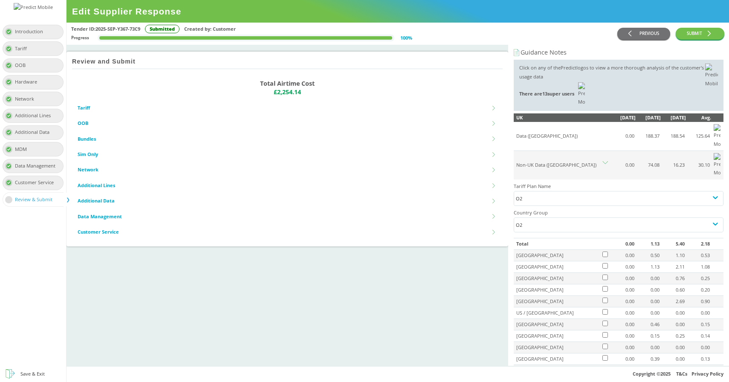
click at [605, 161] on icon at bounding box center [605, 164] width 6 height 6
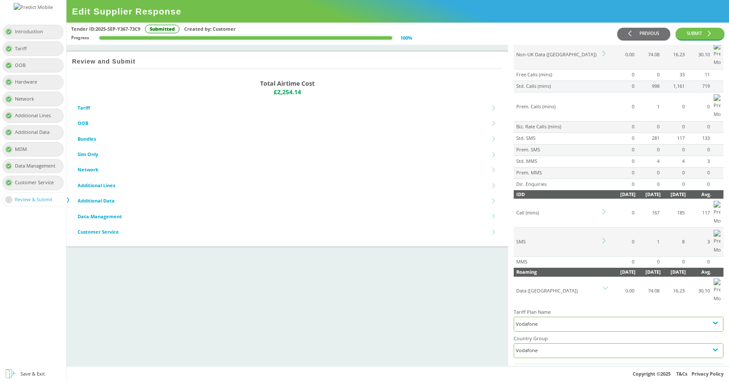
scroll to position [118, 0]
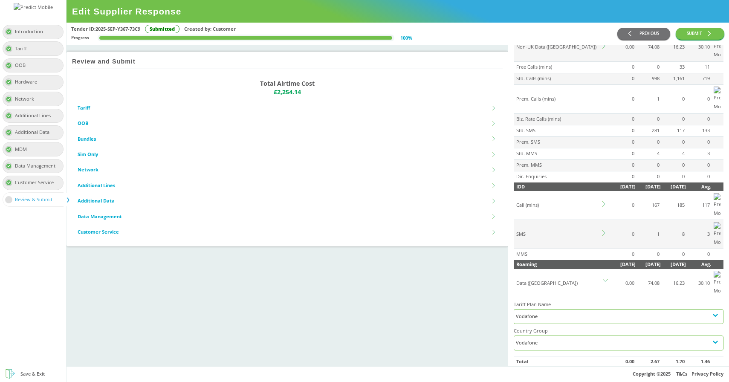
click at [605, 279] on icon at bounding box center [605, 280] width 6 height 3
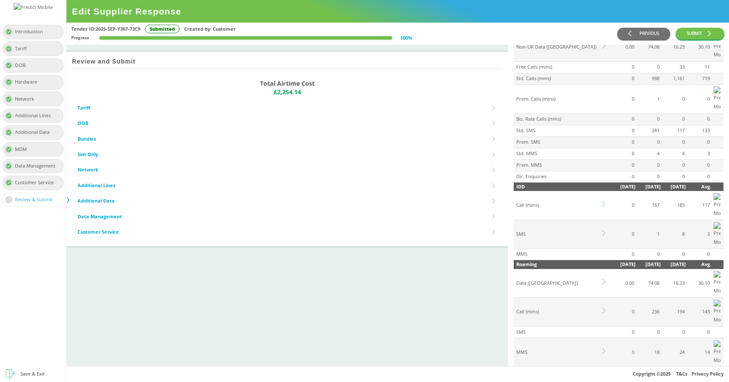
click at [606, 377] on icon at bounding box center [605, 380] width 6 height 6
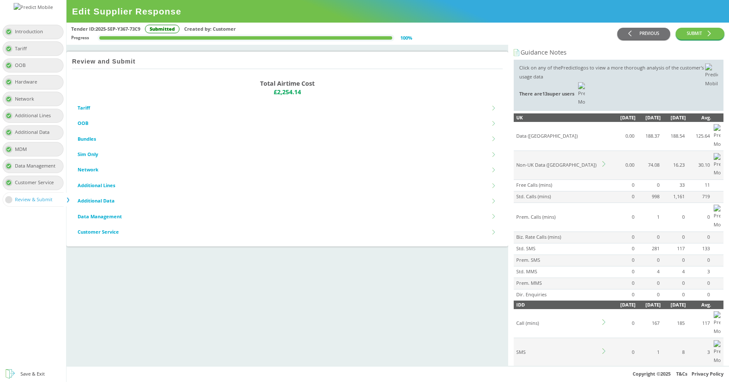
click at [541, 51] on div "Guidance Notes" at bounding box center [619, 52] width 210 height 9
copy div "Guidance Notes"
click at [601, 151] on td at bounding box center [605, 165] width 9 height 29
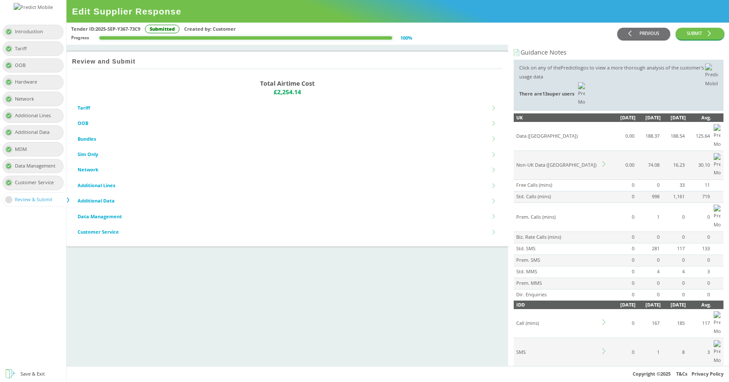
click at [604, 161] on icon at bounding box center [605, 164] width 6 height 6
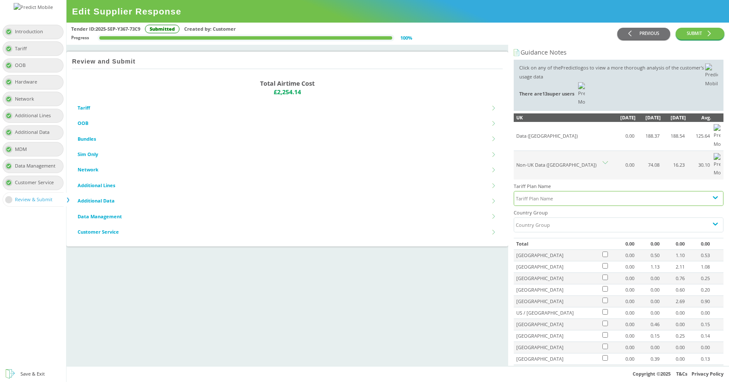
click at [561, 191] on div "Tariff Plan Name" at bounding box center [611, 198] width 194 height 14
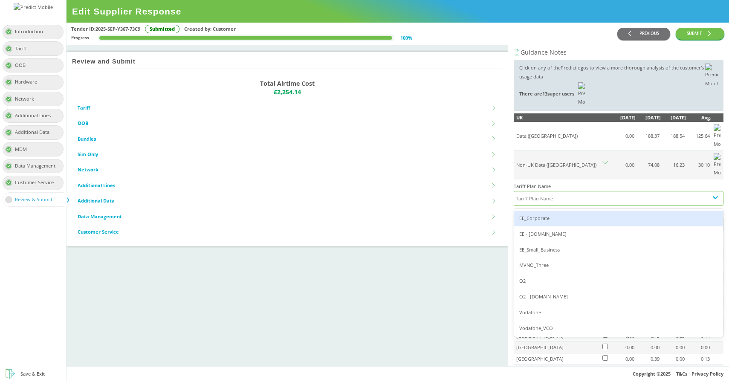
click at [552, 211] on div "EE_Corporate" at bounding box center [618, 219] width 209 height 16
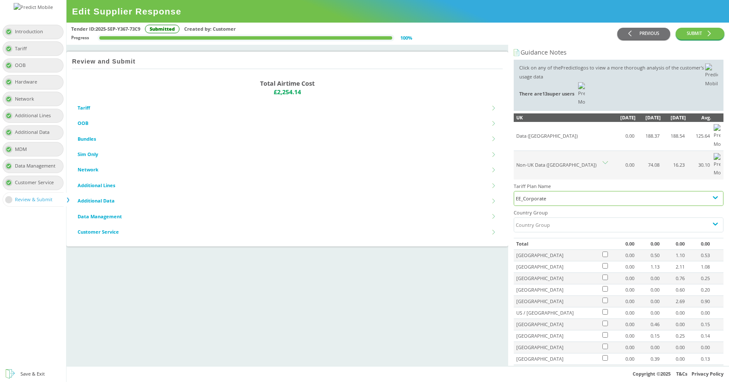
click at [566, 194] on div "EE_Corporate" at bounding box center [618, 198] width 205 height 9
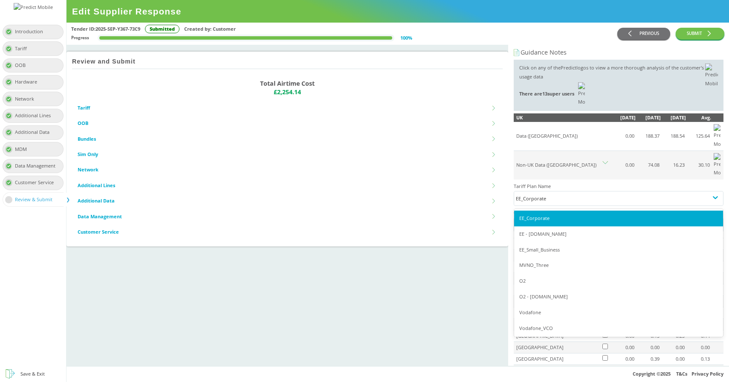
click at [491, 135] on li "Bundles" at bounding box center [287, 138] width 419 height 15
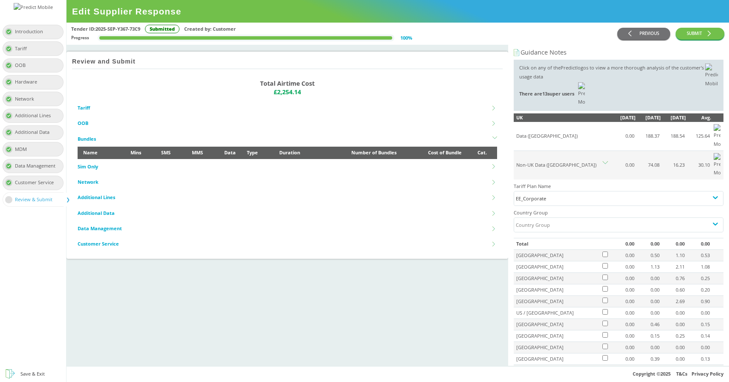
click at [492, 138] on icon at bounding box center [494, 138] width 5 height 5
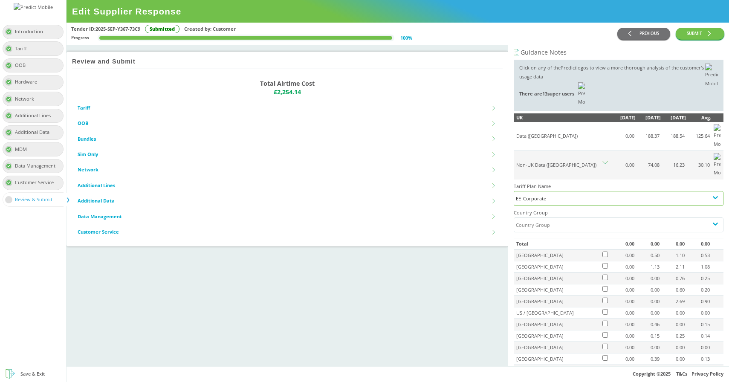
click at [541, 194] on div "EE_Corporate" at bounding box center [618, 198] width 205 height 9
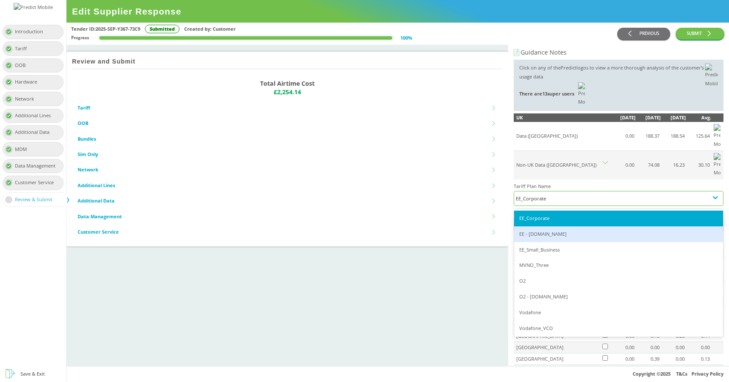
click at [548, 226] on div "EE - Plan.com" at bounding box center [618, 234] width 209 height 16
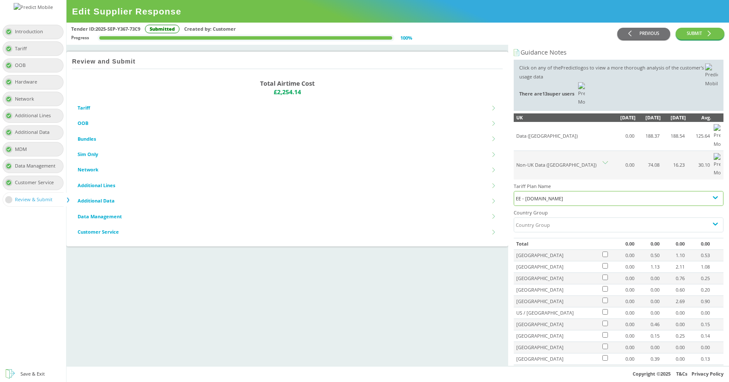
click at [568, 194] on div "EE - [DOMAIN_NAME]" at bounding box center [618, 198] width 205 height 9
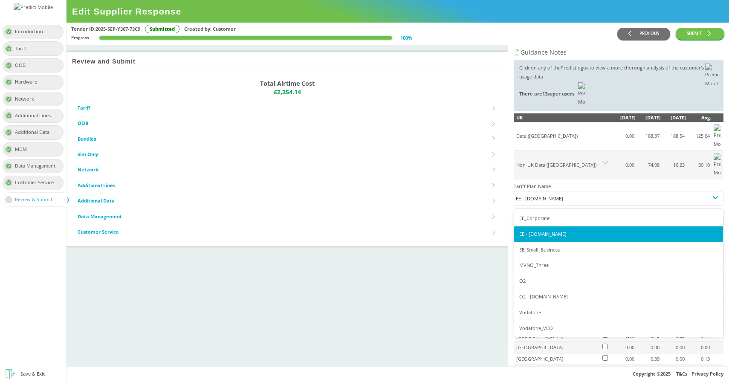
click at [414, 282] on div "Review and Submit Total Airtime Cost £2,254.14 Tariff Tariff name Automate grou…" at bounding box center [287, 205] width 442 height 321
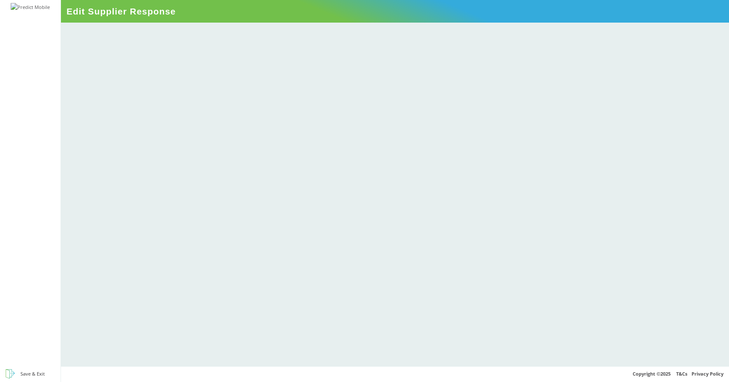
click at [315, 70] on div at bounding box center [395, 195] width 668 height 344
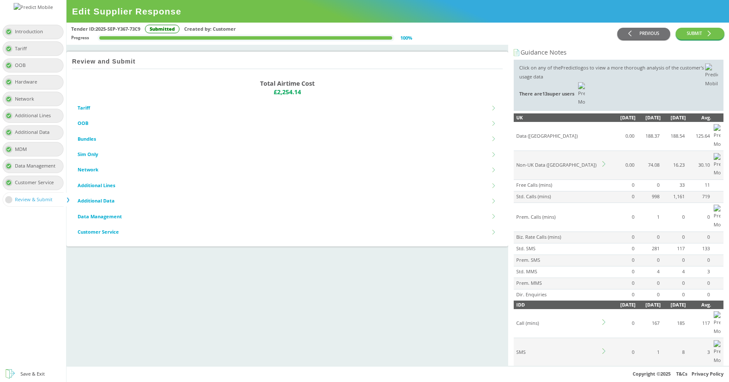
click at [604, 161] on icon at bounding box center [605, 164] width 6 height 6
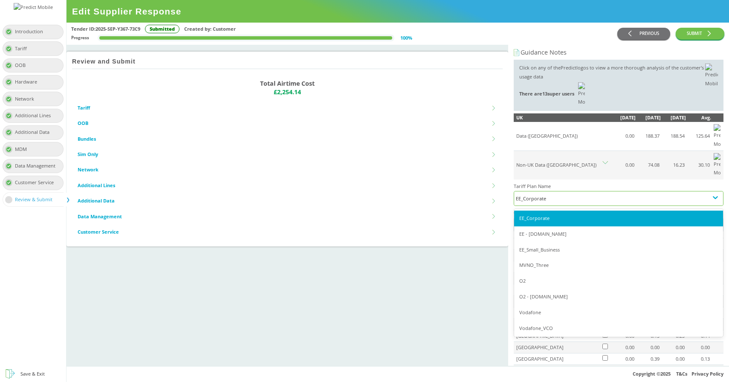
click at [556, 194] on div "EE_Corporate" at bounding box center [618, 198] width 205 height 9
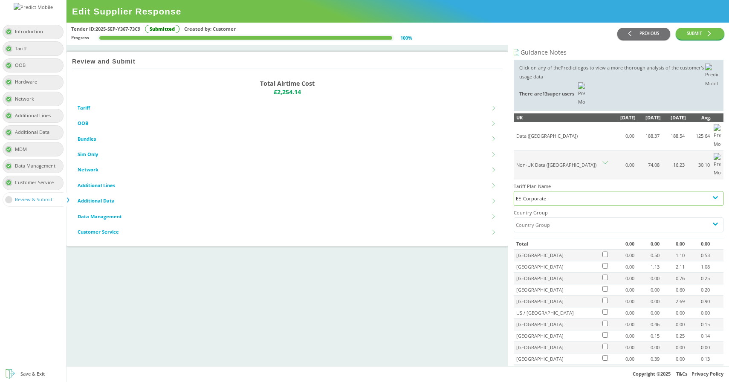
click at [556, 194] on div "EE_Corporate" at bounding box center [618, 198] width 205 height 9
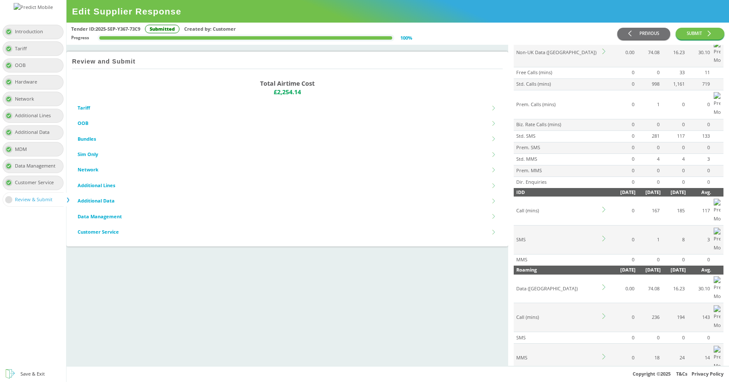
scroll to position [133, 0]
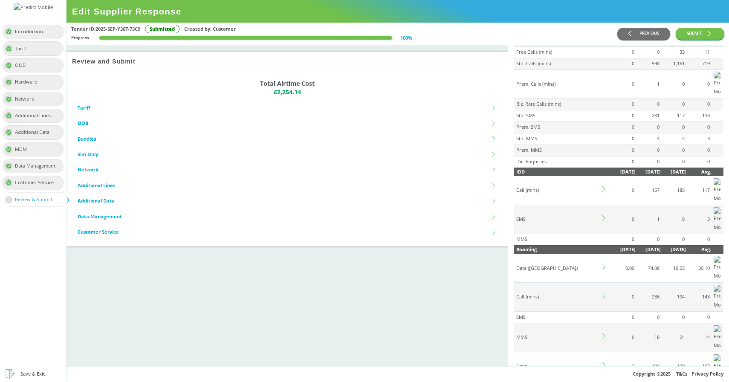
click at [604, 362] on icon at bounding box center [605, 365] width 6 height 6
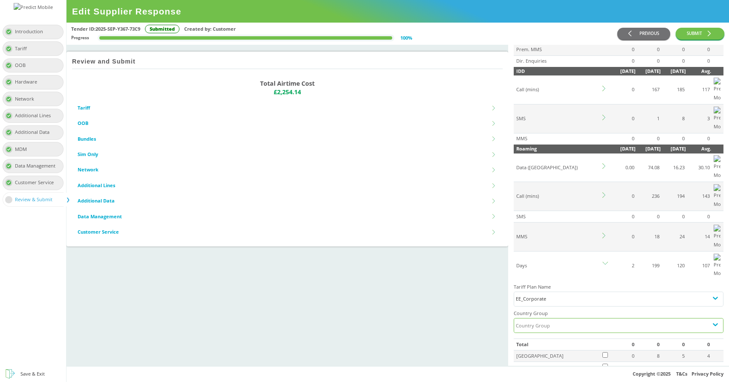
scroll to position [236, 0]
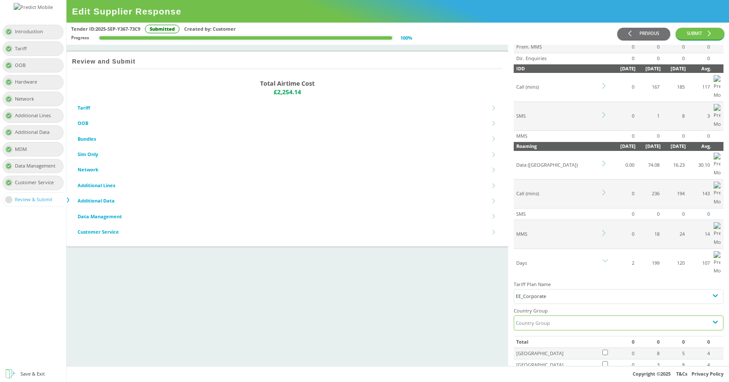
click at [560, 316] on div "Country Group" at bounding box center [611, 323] width 194 height 14
click at [550, 351] on div "EE_Corporate" at bounding box center [618, 359] width 209 height 16
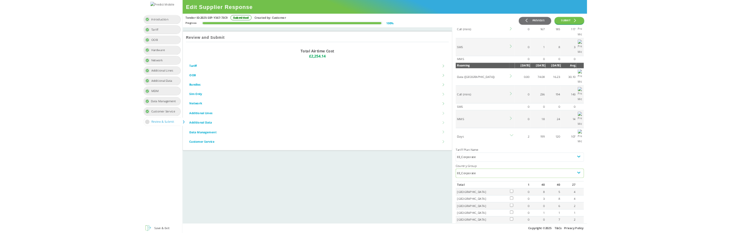
scroll to position [268, 0]
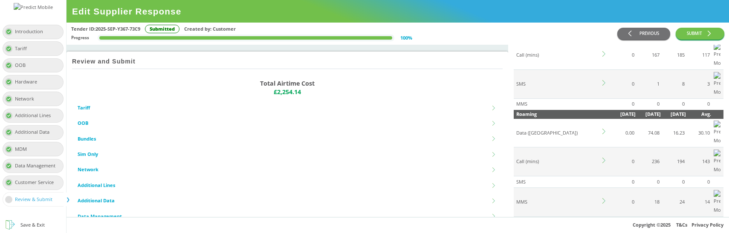
click at [607, 227] on icon at bounding box center [605, 230] width 6 height 6
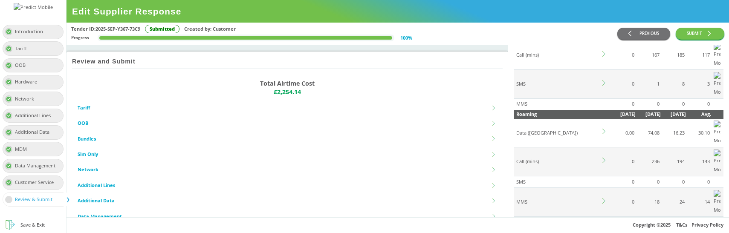
click at [606, 227] on icon at bounding box center [605, 230] width 6 height 6
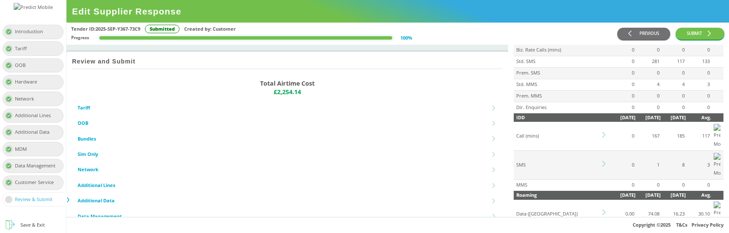
click at [600, 200] on td "Data ([GEOGRAPHIC_DATA])" at bounding box center [557, 214] width 87 height 29
click at [604, 210] on icon at bounding box center [603, 213] width 3 height 6
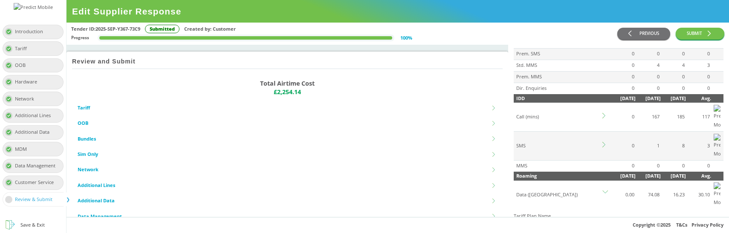
click at [551, 224] on div "EE_Corporate" at bounding box center [618, 228] width 205 height 9
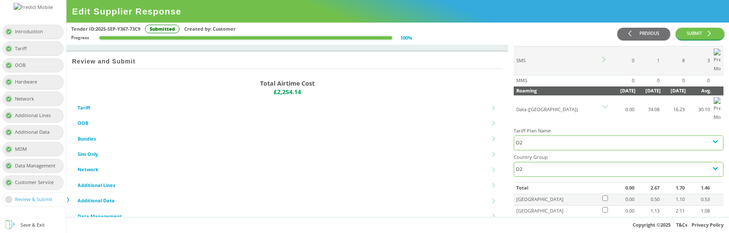
scroll to position [173, 0]
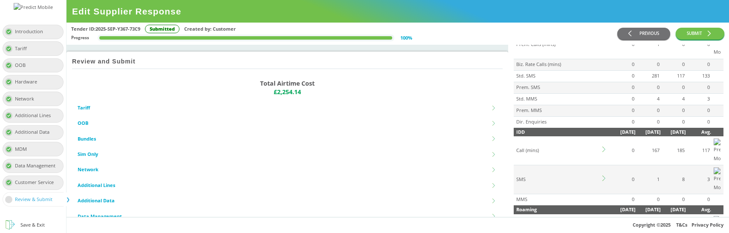
click at [606, 224] on icon at bounding box center [605, 227] width 6 height 6
